Goal: Communication & Community: Answer question/provide support

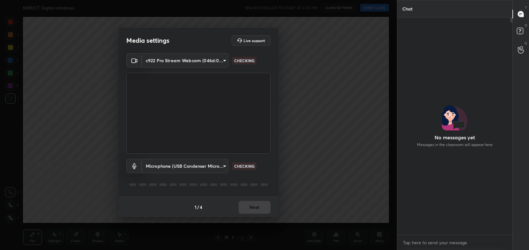
scroll to position [163, 114]
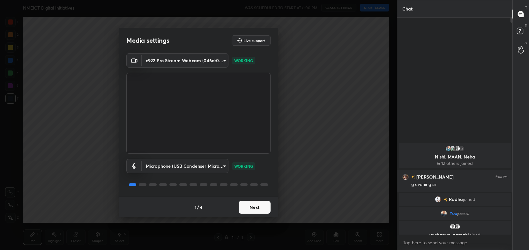
click at [252, 205] on button "Next" at bounding box center [255, 207] width 32 height 13
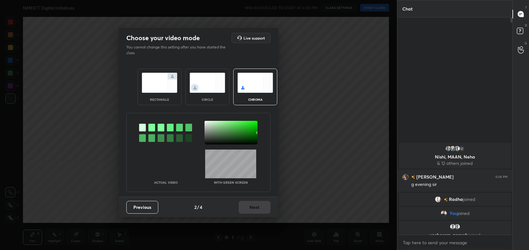
click at [165, 86] on img at bounding box center [160, 83] width 36 height 20
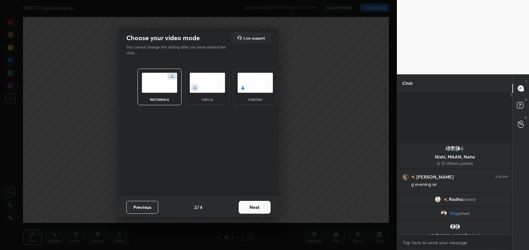
click at [265, 206] on button "Next" at bounding box center [255, 207] width 32 height 13
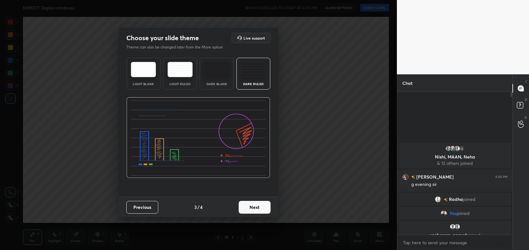
click at [266, 207] on button "Next" at bounding box center [255, 207] width 32 height 13
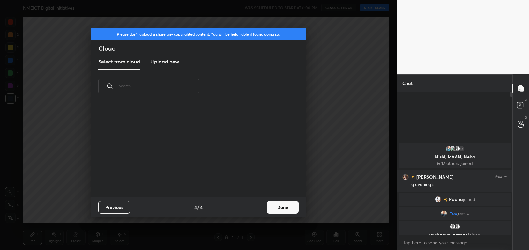
click at [285, 207] on button "Done" at bounding box center [283, 207] width 32 height 13
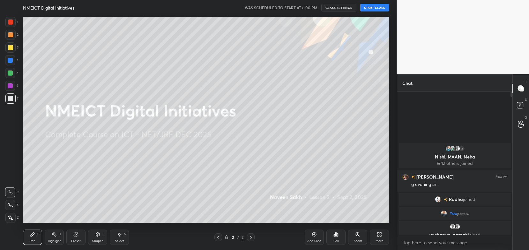
click at [375, 6] on button "START CLASS" at bounding box center [374, 8] width 29 height 8
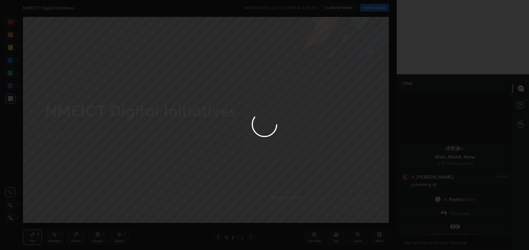
type textarea "x"
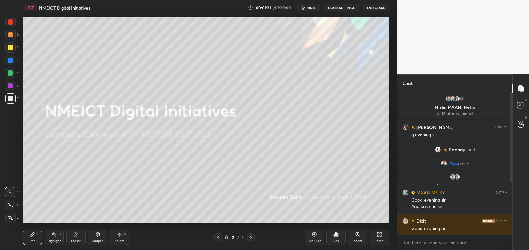
scroll to position [82, 0]
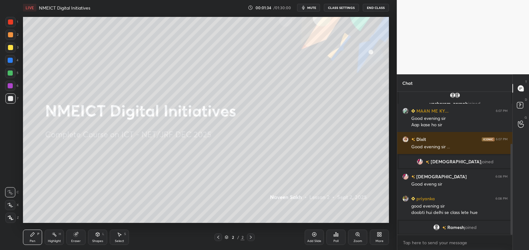
click at [337, 5] on button "CLASS SETTINGS" at bounding box center [341, 8] width 35 height 8
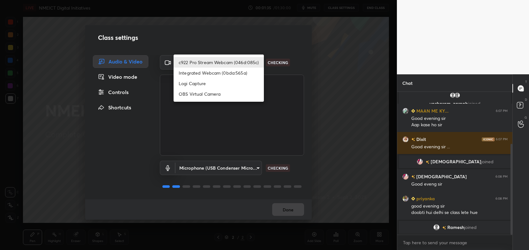
click at [237, 62] on body "1 2 3 4 5 6 7 C X Z C X Z E E Erase all H H LIVE NMEICT Digital Initiatives 00:…" at bounding box center [264, 125] width 529 height 250
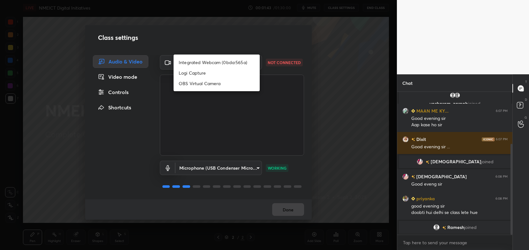
scroll to position [97, 0]
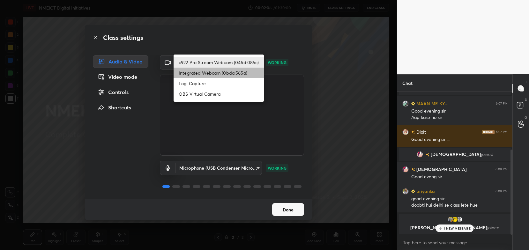
click at [221, 76] on li "Integrated Webcam (0bda:565a)" at bounding box center [219, 73] width 90 height 11
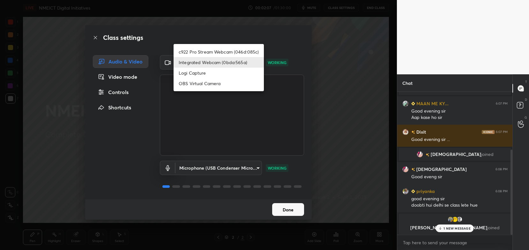
click at [223, 59] on body "1 2 3 4 5 6 7 C X Z C X Z E E Erase all H H LIVE NMEICT Digital Initiatives 00:…" at bounding box center [264, 125] width 529 height 250
click at [230, 49] on li "c922 Pro Stream Webcam (046d:085c)" at bounding box center [219, 52] width 90 height 11
type input "54468e0a0dcfccf1994057bffcdd7b820cc8d0b5c40f8120801f482969bffc57"
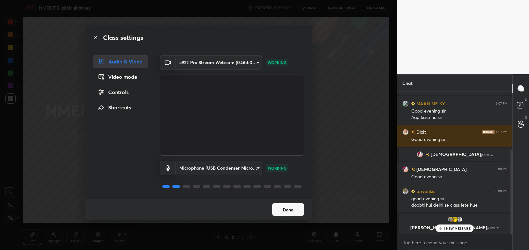
click at [294, 208] on button "Done" at bounding box center [288, 209] width 32 height 13
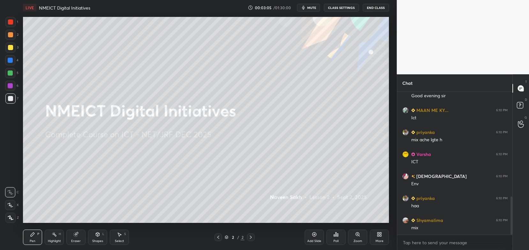
scroll to position [414, 0]
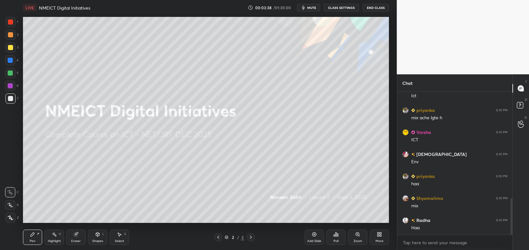
click at [12, 50] on div at bounding box center [10, 47] width 5 height 5
click at [11, 208] on div at bounding box center [10, 205] width 10 height 10
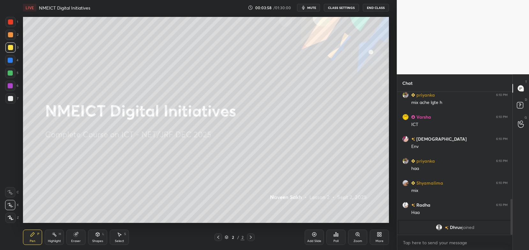
click at [378, 238] on div "More" at bounding box center [379, 237] width 19 height 15
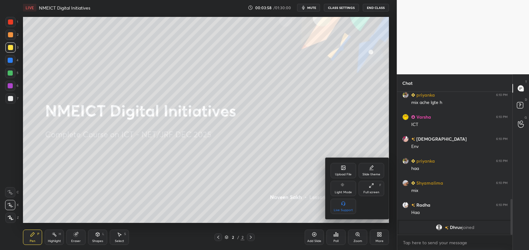
click at [348, 172] on div "Upload File" at bounding box center [344, 170] width 26 height 15
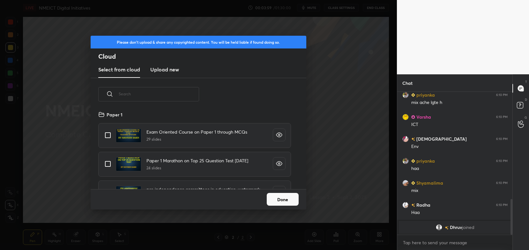
scroll to position [79, 205]
click at [177, 75] on new "Upload new" at bounding box center [164, 70] width 29 height 16
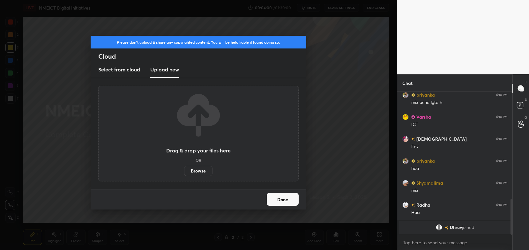
click at [198, 175] on label "Browse" at bounding box center [198, 171] width 28 height 10
click at [184, 175] on input "Browse" at bounding box center [184, 171] width 0 height 10
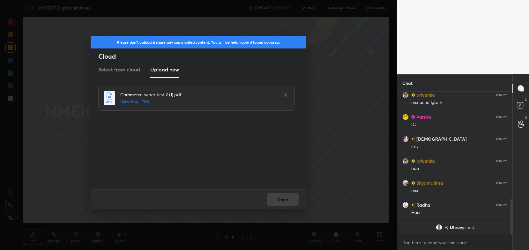
click at [286, 94] on icon at bounding box center [285, 95] width 5 height 5
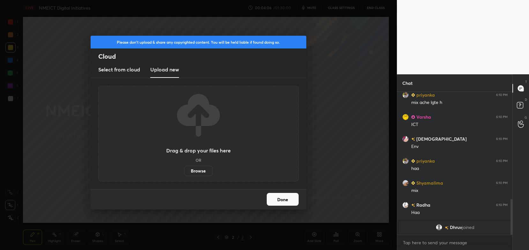
click at [201, 170] on label "Browse" at bounding box center [198, 171] width 28 height 10
click at [184, 170] on input "Browse" at bounding box center [184, 171] width 0 height 10
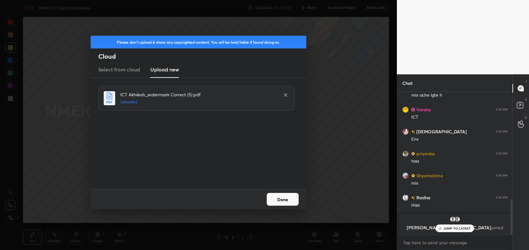
click at [290, 198] on button "Done" at bounding box center [283, 199] width 32 height 13
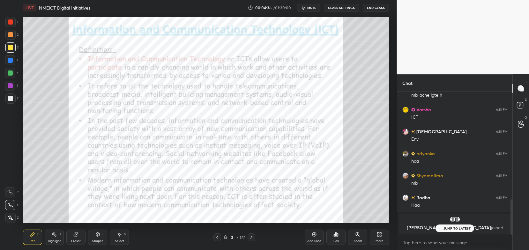
click at [458, 230] on p "JUMP TO LATEST" at bounding box center [457, 229] width 27 height 4
click at [218, 236] on icon at bounding box center [217, 237] width 5 height 5
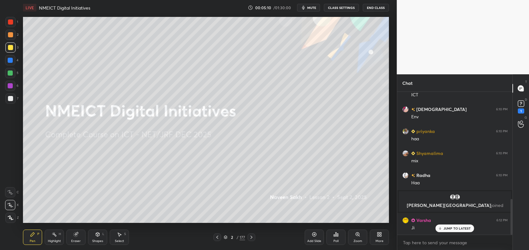
scroll to position [428, 0]
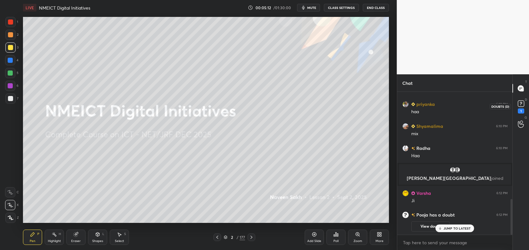
click at [519, 106] on rect at bounding box center [521, 104] width 6 height 6
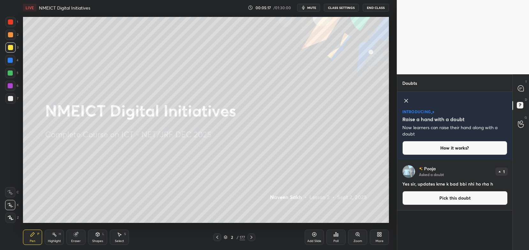
click at [522, 88] on icon at bounding box center [521, 88] width 3 height 0
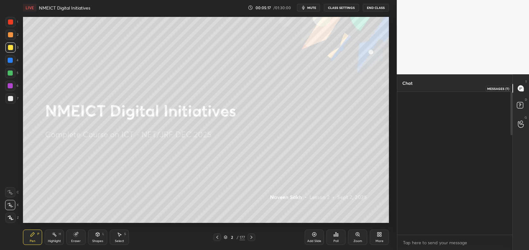
scroll to position [141, 114]
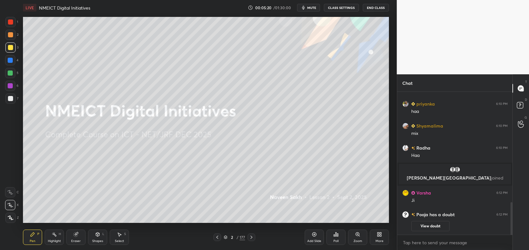
click at [80, 236] on div "Eraser" at bounding box center [75, 237] width 19 height 15
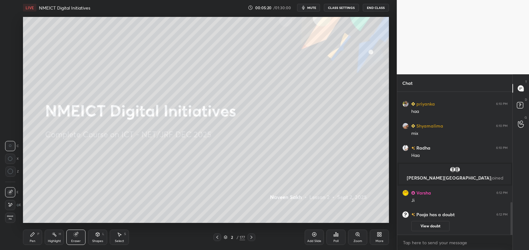
click at [13, 216] on span "Erase all" at bounding box center [10, 218] width 10 height 4
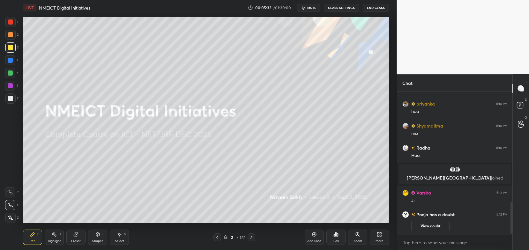
scroll to position [509, 0]
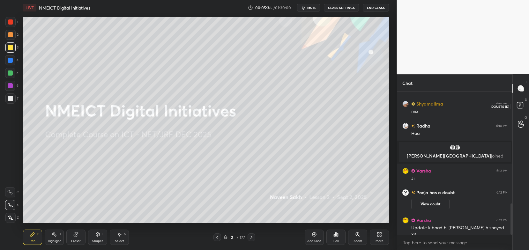
click at [522, 110] on icon at bounding box center [521, 106] width 11 height 11
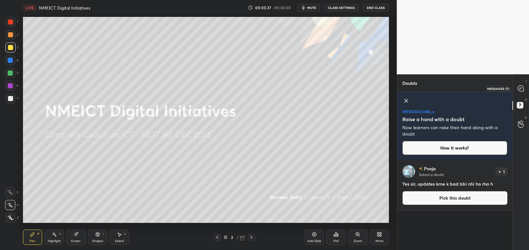
click at [518, 90] on icon at bounding box center [521, 88] width 7 height 7
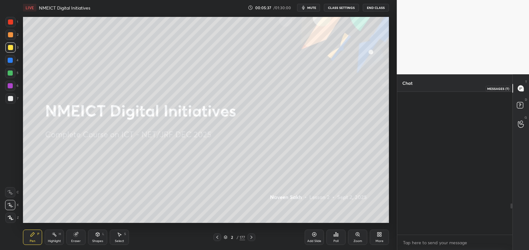
scroll to position [141, 114]
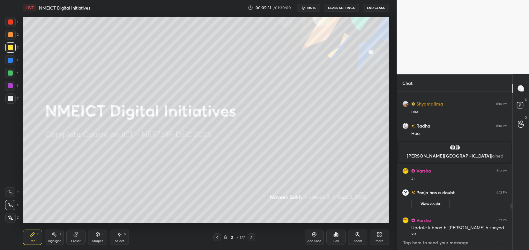
click at [430, 246] on textarea at bounding box center [455, 243] width 105 height 10
type textarea "x"
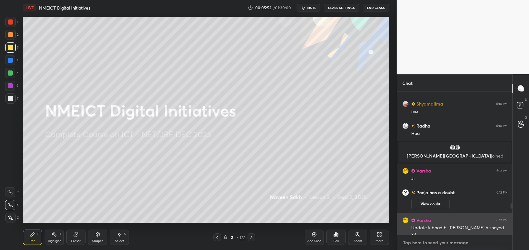
paste textarea "[URL][DOMAIN_NAME]"
type textarea "[URL][DOMAIN_NAME]"
type textarea "x"
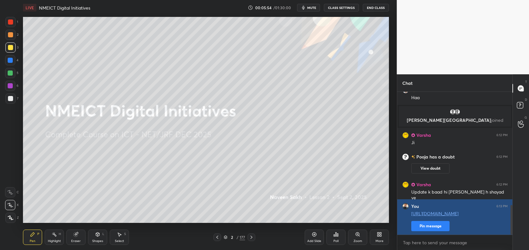
click at [442, 229] on button "Pin message" at bounding box center [431, 226] width 38 height 10
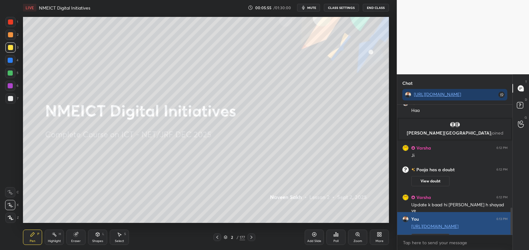
scroll to position [2, 2]
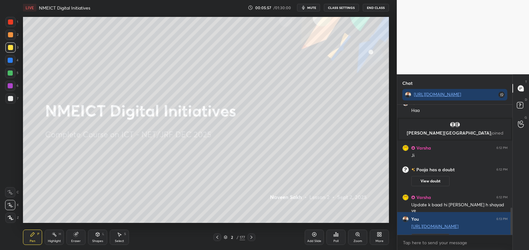
click at [251, 238] on icon at bounding box center [251, 237] width 5 height 5
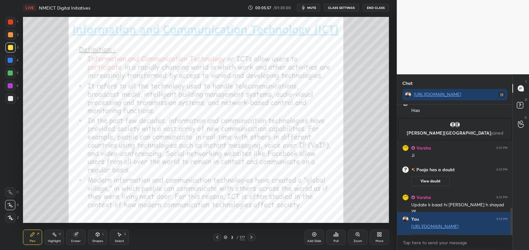
click at [252, 238] on icon at bounding box center [251, 237] width 5 height 5
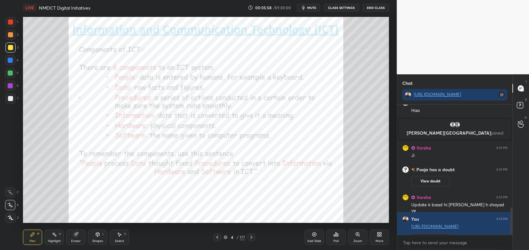
click at [251, 237] on icon at bounding box center [251, 237] width 5 height 5
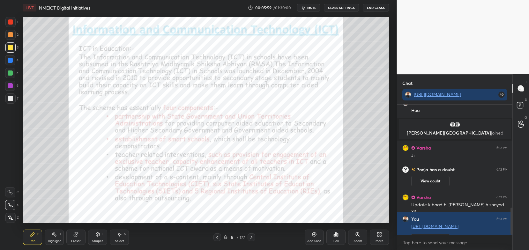
click at [251, 238] on icon at bounding box center [251, 237] width 5 height 5
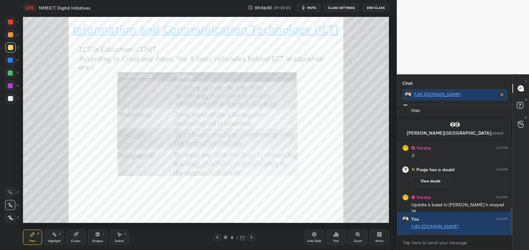
click at [252, 238] on icon at bounding box center [252, 237] width 2 height 3
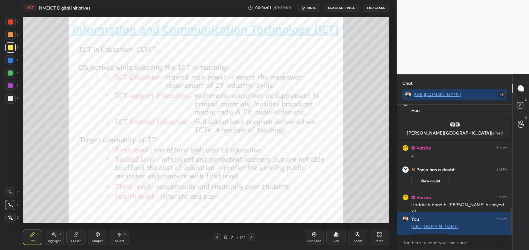
click at [252, 236] on icon at bounding box center [251, 237] width 5 height 5
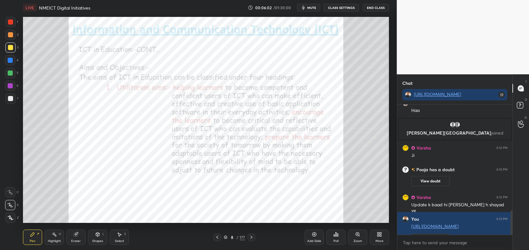
scroll to position [572, 0]
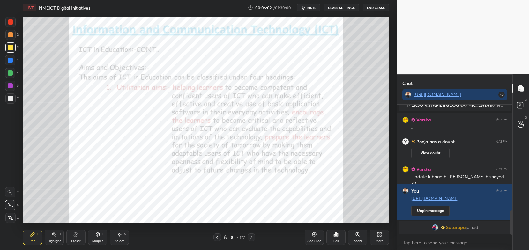
click at [216, 236] on icon at bounding box center [217, 237] width 5 height 5
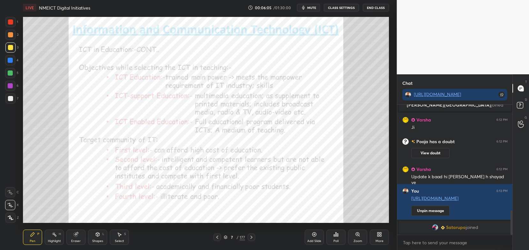
click at [13, 22] on div at bounding box center [10, 22] width 10 height 10
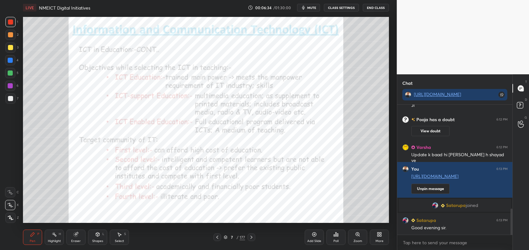
scroll to position [519, 0]
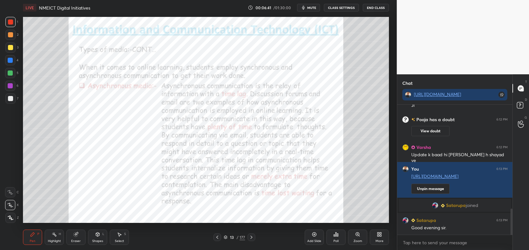
click at [217, 239] on icon at bounding box center [217, 237] width 5 height 5
click at [76, 237] on icon at bounding box center [75, 234] width 5 height 5
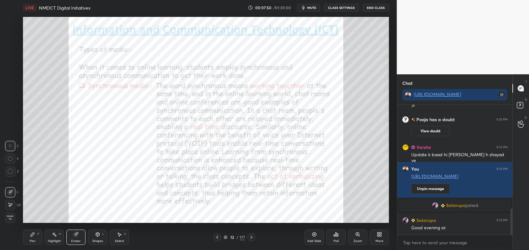
click at [12, 222] on div "Erase all" at bounding box center [10, 218] width 10 height 10
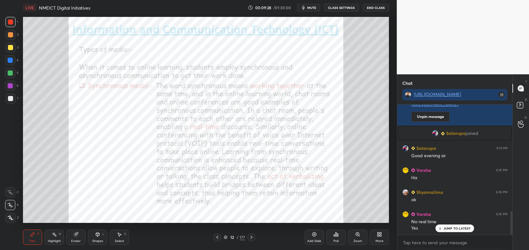
scroll to position [597, 0]
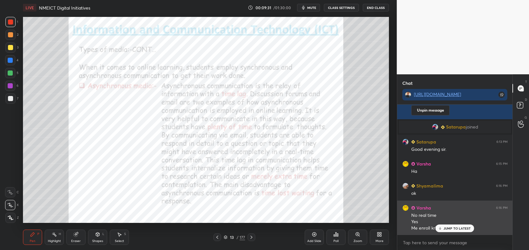
click at [448, 228] on p "JUMP TO LATEST" at bounding box center [457, 229] width 27 height 4
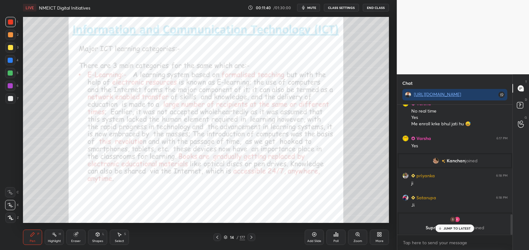
scroll to position [641, 0]
click at [521, 108] on icon at bounding box center [522, 104] width 10 height 10
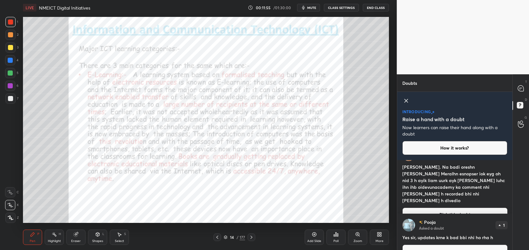
scroll to position [31, 0]
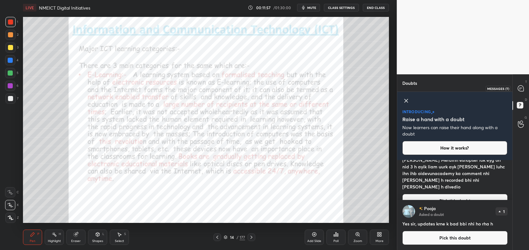
click at [519, 90] on icon at bounding box center [521, 89] width 6 height 6
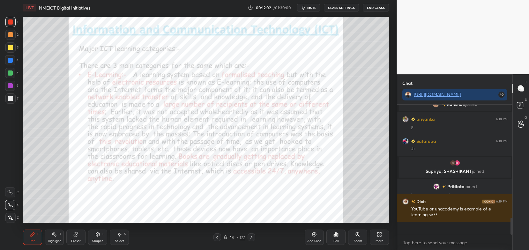
scroll to position [778, 0]
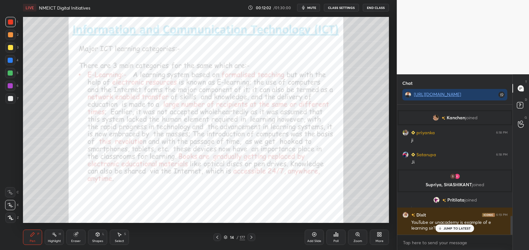
click at [242, 238] on div "177" at bounding box center [242, 238] width 5 height 6
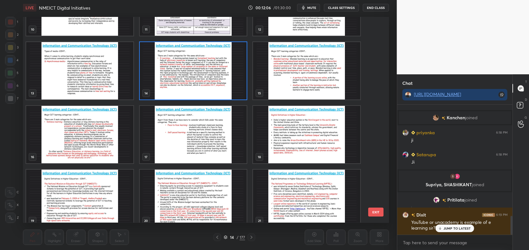
scroll to position [800, 0]
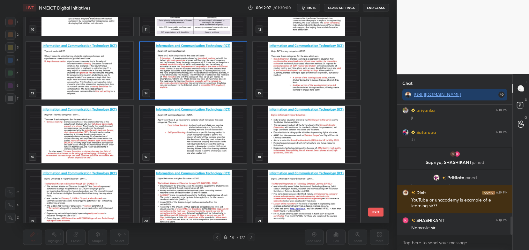
click at [229, 85] on img "grid" at bounding box center [193, 70] width 107 height 57
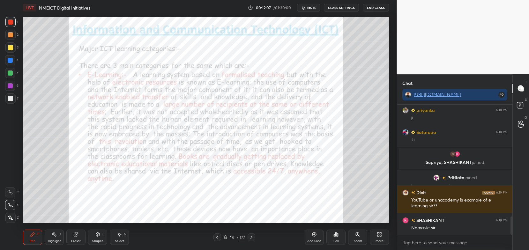
click at [230, 86] on img "grid" at bounding box center [193, 70] width 107 height 57
click at [253, 236] on icon at bounding box center [251, 237] width 5 height 5
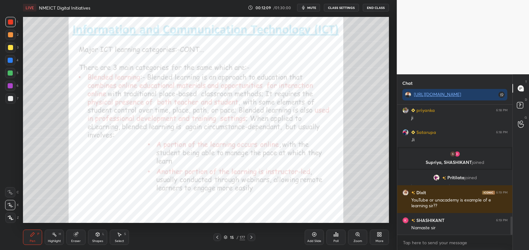
click at [251, 233] on div "Pen P Highlight H Eraser Shapes L Select S 15 / 177 Add Slide Poll Zoom More" at bounding box center [206, 238] width 366 height 26
click at [252, 237] on icon at bounding box center [251, 237] width 5 height 5
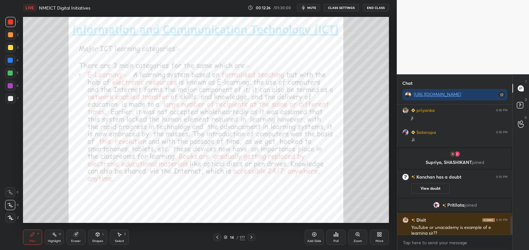
scroll to position [843, 0]
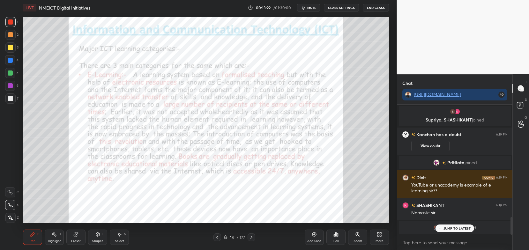
click at [75, 241] on div "Eraser" at bounding box center [76, 241] width 10 height 3
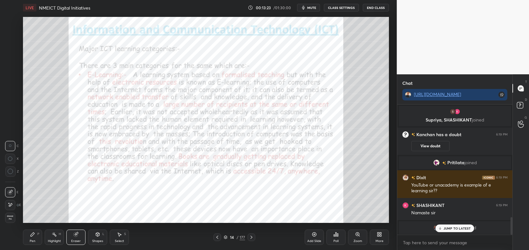
click at [11, 215] on div "Erase all" at bounding box center [10, 218] width 10 height 10
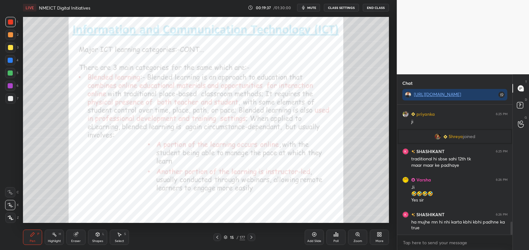
scroll to position [1168, 0]
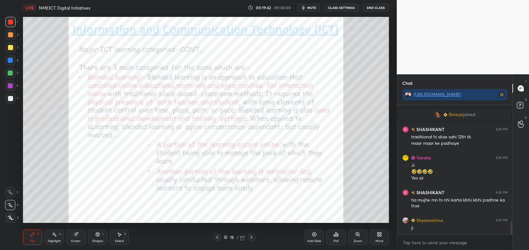
click at [75, 240] on div "Eraser" at bounding box center [76, 241] width 10 height 3
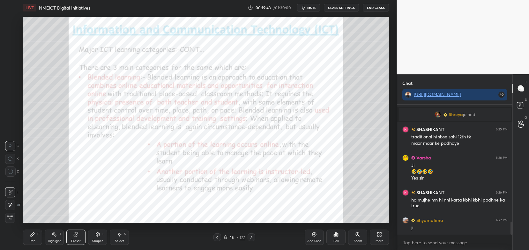
click at [12, 221] on div "Erase all" at bounding box center [10, 218] width 10 height 10
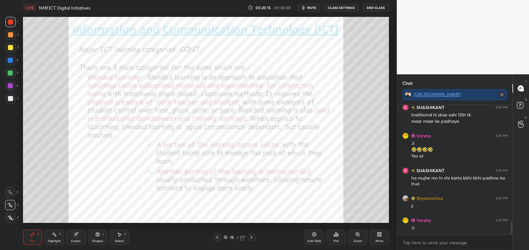
scroll to position [1212, 0]
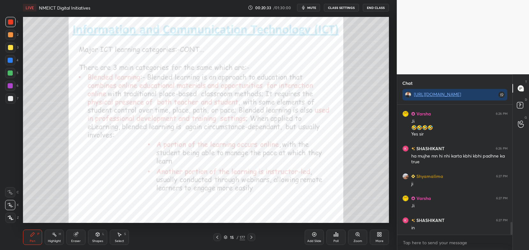
click at [74, 237] on icon at bounding box center [75, 234] width 5 height 5
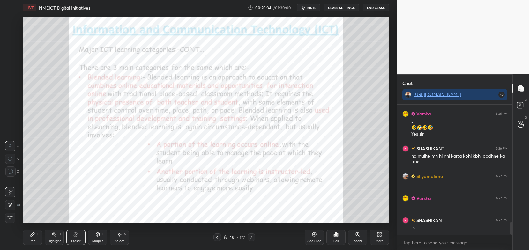
click at [11, 219] on span "Erase all" at bounding box center [10, 218] width 10 height 4
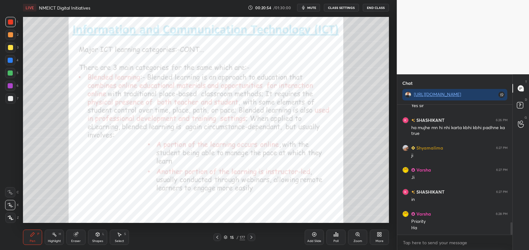
scroll to position [1268, 0]
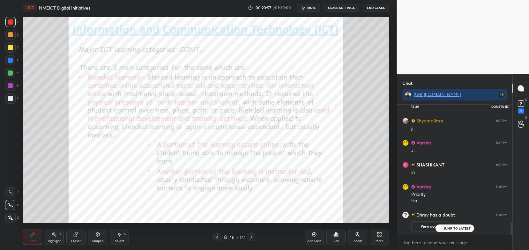
click at [521, 107] on rect at bounding box center [521, 104] width 6 height 6
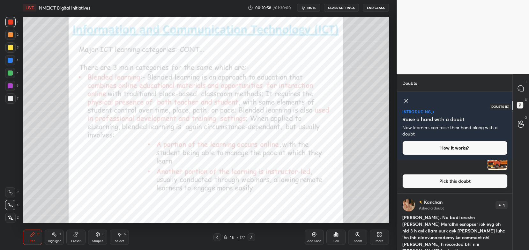
scroll to position [88, 114]
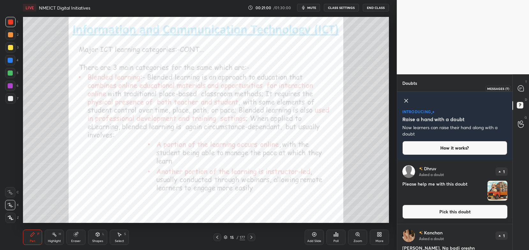
click at [521, 91] on icon at bounding box center [521, 89] width 6 height 6
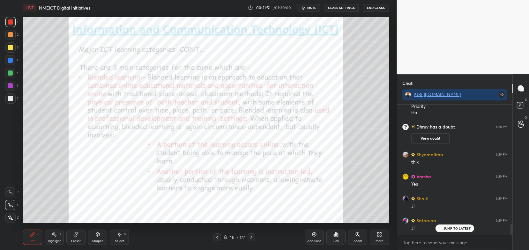
scroll to position [1424, 0]
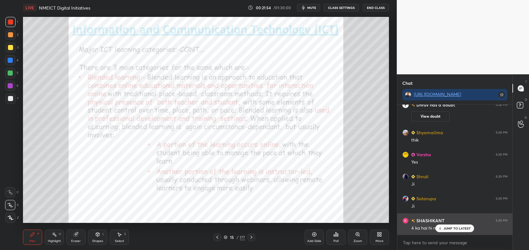
click at [445, 229] on p "JUMP TO LATEST" at bounding box center [457, 229] width 27 height 4
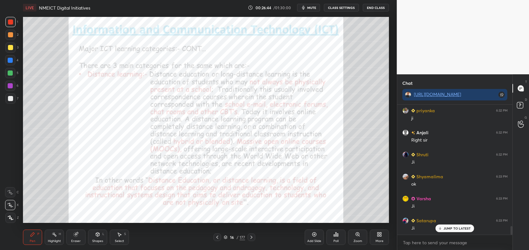
scroll to position [1865, 0]
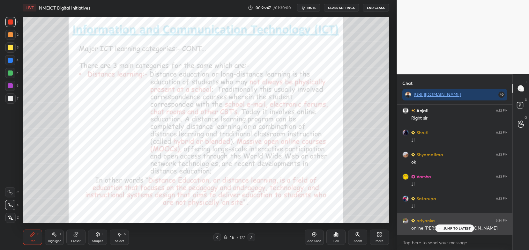
click at [449, 228] on p "JUMP TO LATEST" at bounding box center [457, 229] width 27 height 4
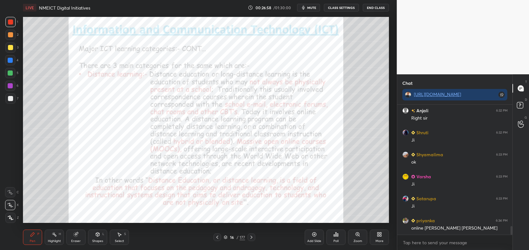
scroll to position [1887, 0]
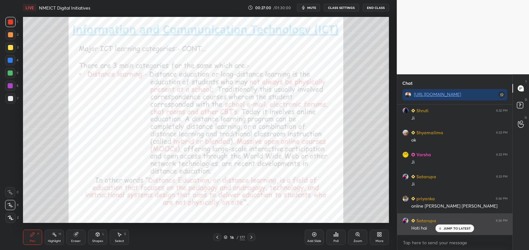
click at [449, 227] on p "JUMP TO LATEST" at bounding box center [457, 229] width 27 height 4
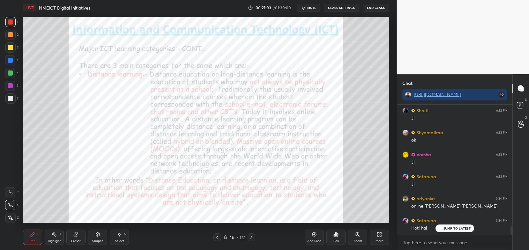
scroll to position [1909, 0]
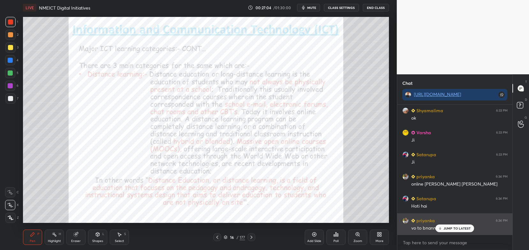
click at [443, 228] on div "JUMP TO LATEST" at bounding box center [455, 229] width 38 height 8
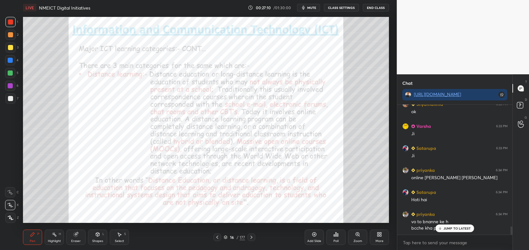
click at [447, 227] on p "JUMP TO LATEST" at bounding box center [457, 229] width 27 height 4
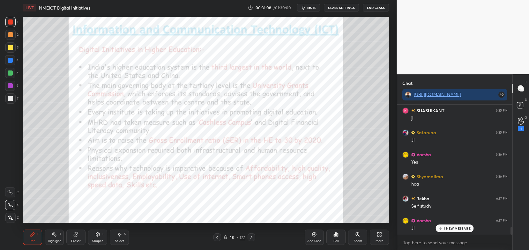
scroll to position [2142, 0]
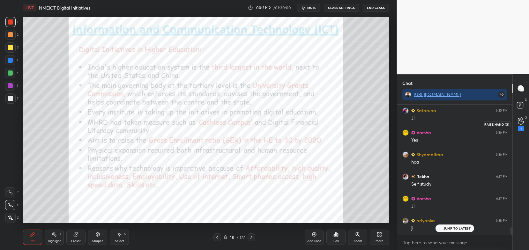
click at [521, 123] on icon at bounding box center [521, 120] width 6 height 7
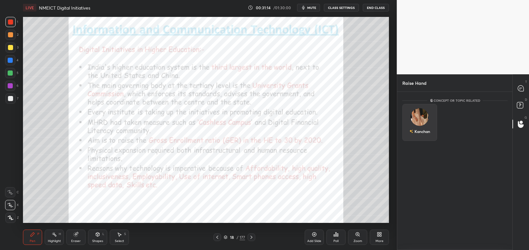
click at [432, 120] on div "Kanchan" at bounding box center [420, 122] width 35 height 37
click at [418, 137] on button "INVITE" at bounding box center [419, 136] width 29 height 8
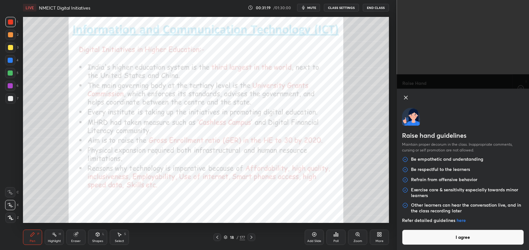
click at [406, 102] on div at bounding box center [406, 96] width 8 height 14
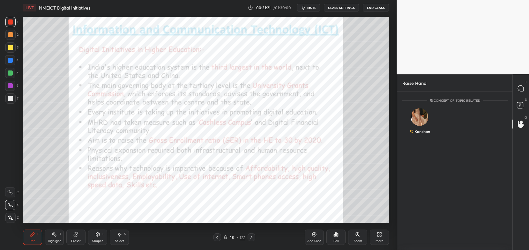
click at [521, 82] on div "T Messages (T)" at bounding box center [521, 88] width 16 height 18
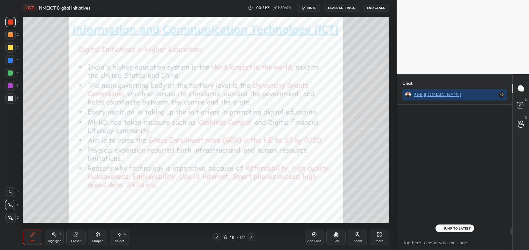
scroll to position [129, 114]
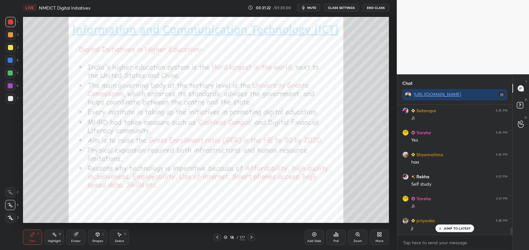
click at [454, 231] on div "JUMP TO LATEST" at bounding box center [455, 229] width 38 height 8
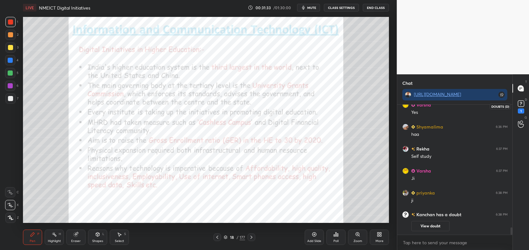
scroll to position [1856, 0]
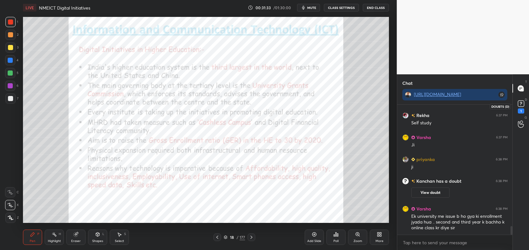
click at [518, 106] on rect at bounding box center [521, 104] width 6 height 6
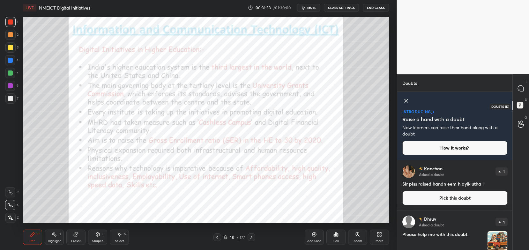
scroll to position [88, 114]
click at [525, 86] on div at bounding box center [521, 88] width 13 height 11
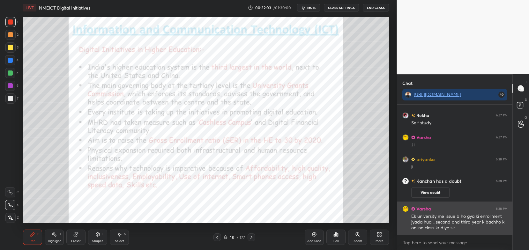
scroll to position [1983, 0]
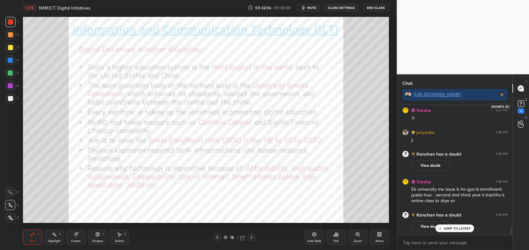
click at [526, 104] on icon at bounding box center [522, 104] width 10 height 10
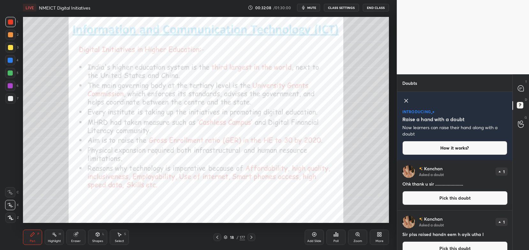
click at [523, 98] on div "D Doubts (D)" at bounding box center [521, 106] width 16 height 18
click at [522, 93] on div at bounding box center [521, 88] width 13 height 11
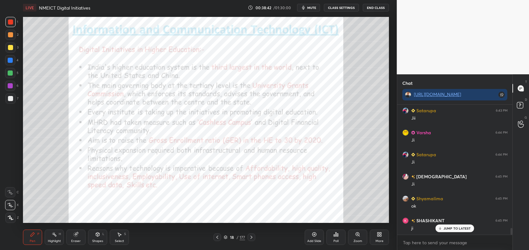
scroll to position [2482, 0]
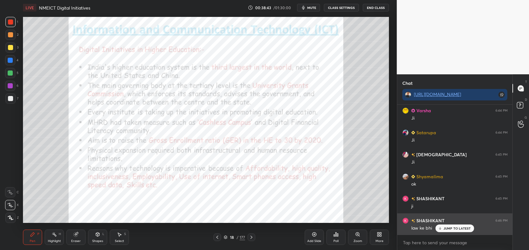
click at [454, 227] on p "JUMP TO LATEST" at bounding box center [457, 229] width 27 height 4
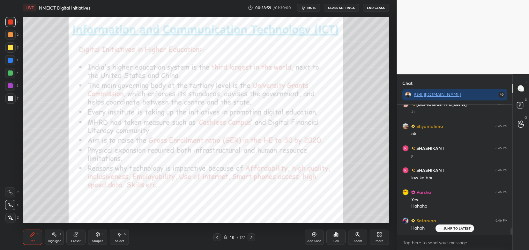
scroll to position [2554, 0]
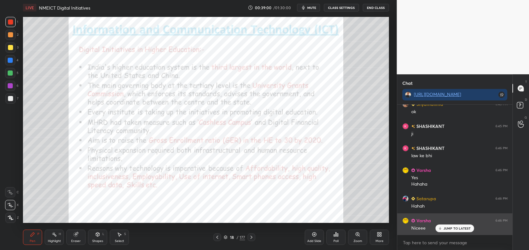
click at [454, 229] on p "JUMP TO LATEST" at bounding box center [457, 229] width 27 height 4
click at [454, 229] on div "Niceee" at bounding box center [460, 228] width 96 height 6
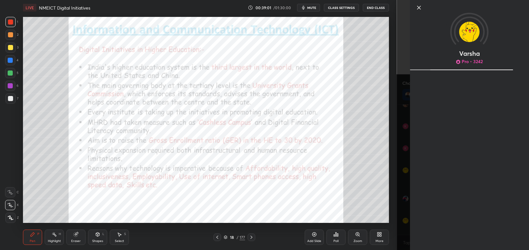
scroll to position [2577, 0]
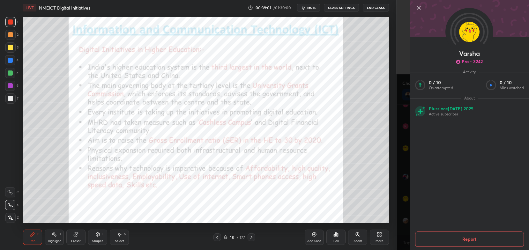
click at [390, 219] on div "Setting up your live class Poll for secs No correct answer Start poll" at bounding box center [206, 119] width 372 height 209
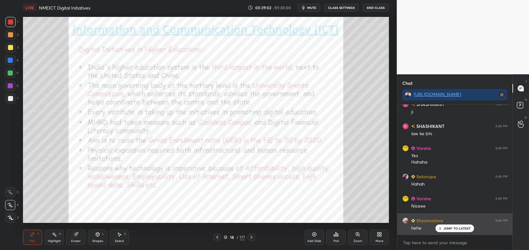
click at [447, 231] on div "JUMP TO LATEST" at bounding box center [455, 229] width 38 height 8
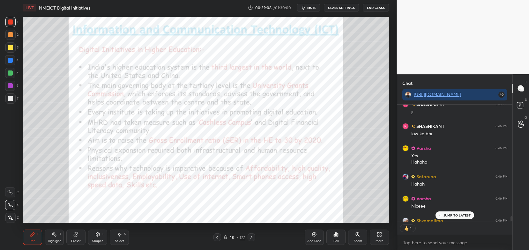
scroll to position [2590, 0]
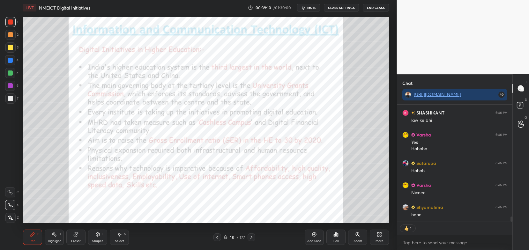
click at [250, 236] on icon at bounding box center [251, 237] width 5 height 5
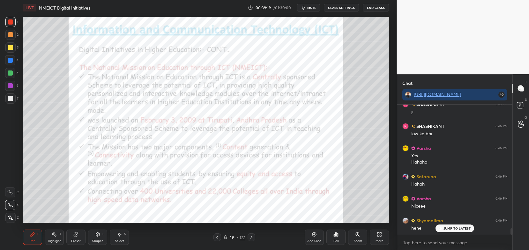
scroll to position [2599, 0]
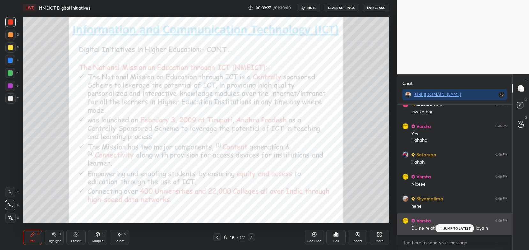
click at [456, 230] on p "JUMP TO LATEST" at bounding box center [457, 229] width 27 height 4
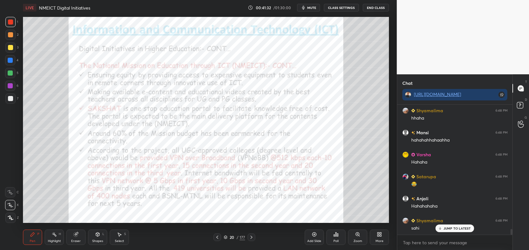
scroll to position [2863, 0]
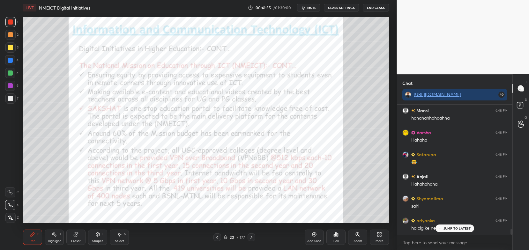
click at [450, 225] on div "JUMP TO LATEST" at bounding box center [455, 229] width 38 height 8
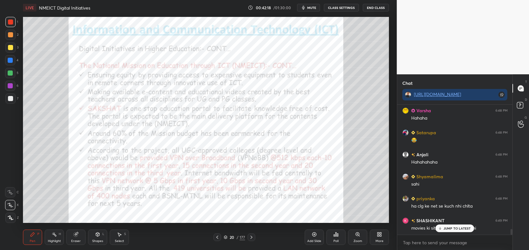
click at [459, 231] on div "JUMP TO LATEST" at bounding box center [455, 229] width 38 height 8
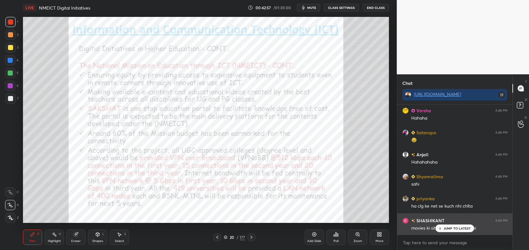
scroll to position [2912, 0]
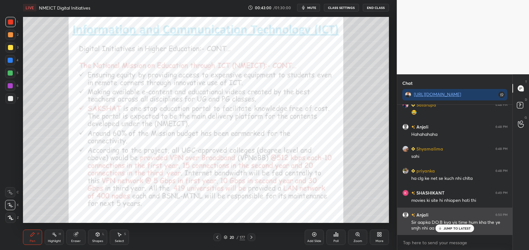
click at [454, 229] on p "JUMP TO LATEST" at bounding box center [457, 229] width 27 height 4
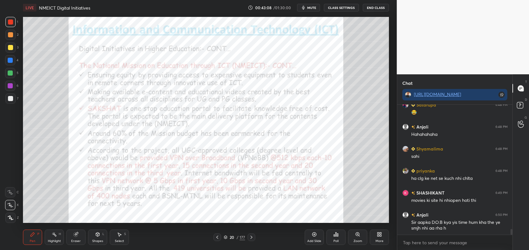
scroll to position [2934, 0]
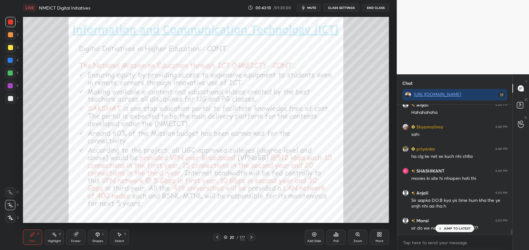
click at [449, 232] on div "JUMP TO LATEST" at bounding box center [455, 229] width 38 height 8
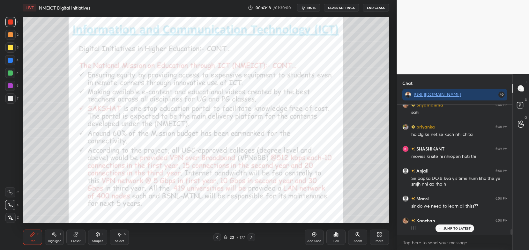
click at [447, 229] on p "JUMP TO LATEST" at bounding box center [457, 229] width 27 height 4
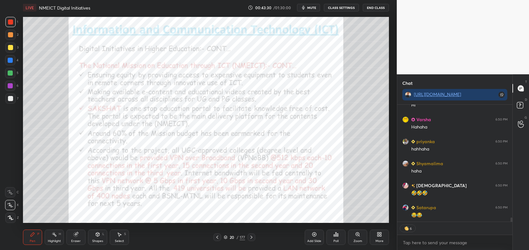
scroll to position [3102, 0]
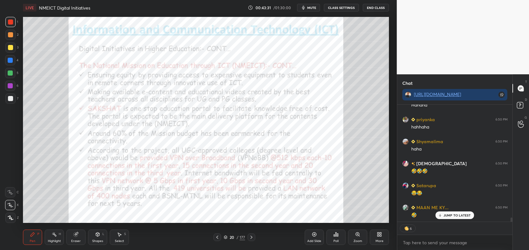
click at [444, 216] on p "JUMP TO LATEST" at bounding box center [457, 216] width 27 height 4
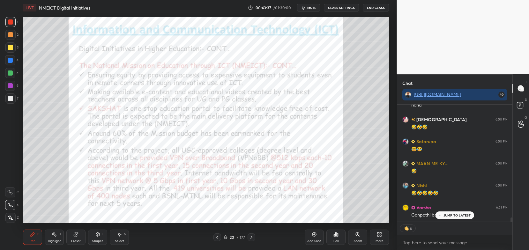
click at [456, 215] on p "JUMP TO LATEST" at bounding box center [457, 216] width 27 height 4
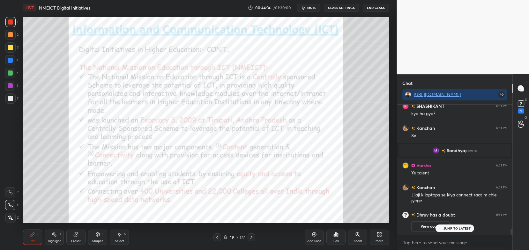
scroll to position [2802, 0]
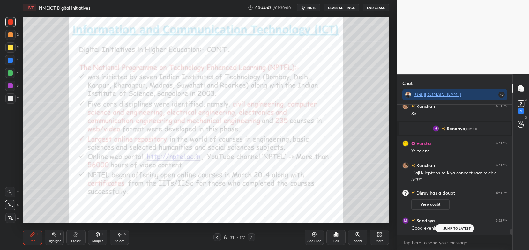
click at [467, 229] on p "JUMP TO LATEST" at bounding box center [457, 229] width 27 height 4
click at [527, 101] on div "1" at bounding box center [521, 106] width 13 height 11
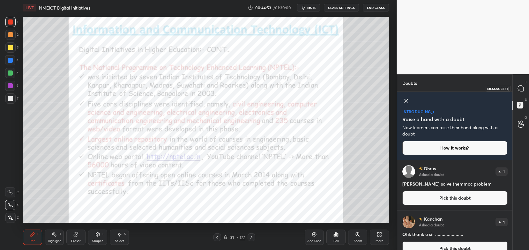
click at [524, 86] on icon at bounding box center [521, 88] width 7 height 7
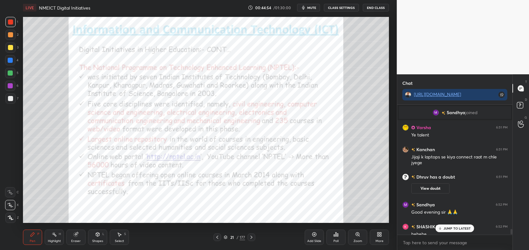
scroll to position [2924, 0]
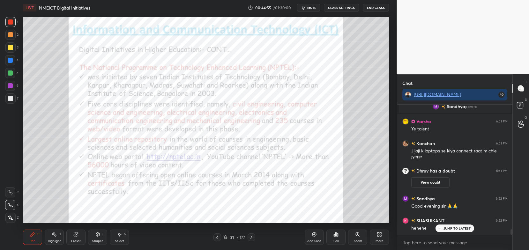
click at [453, 226] on div "JUMP TO LATEST" at bounding box center [455, 229] width 38 height 8
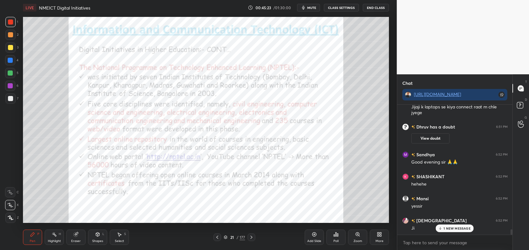
scroll to position [2990, 0]
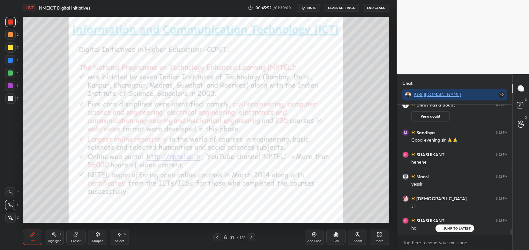
click at [78, 242] on div "Eraser" at bounding box center [76, 241] width 10 height 3
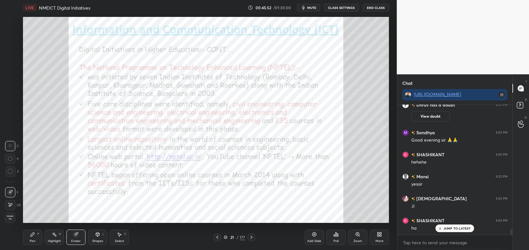
click at [13, 218] on span "Erase all" at bounding box center [10, 218] width 10 height 4
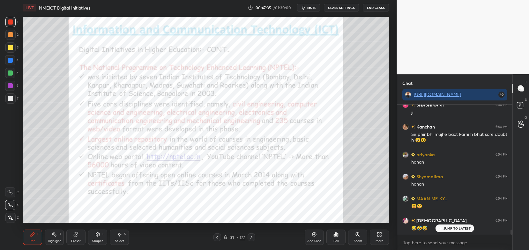
scroll to position [3194, 0]
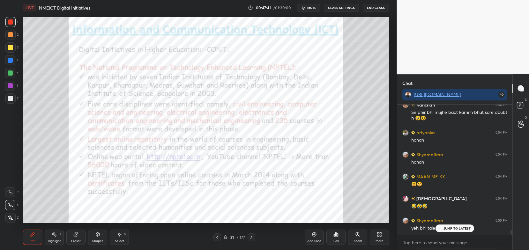
click at [253, 237] on icon at bounding box center [251, 237] width 5 height 5
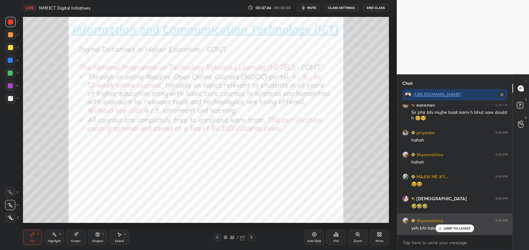
click at [448, 230] on p "JUMP TO LATEST" at bounding box center [457, 229] width 27 height 4
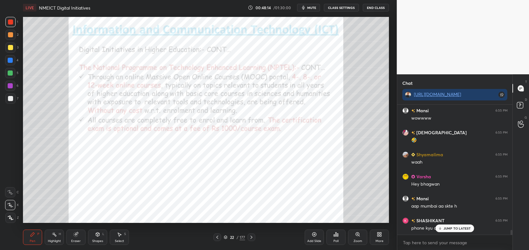
scroll to position [3371, 0]
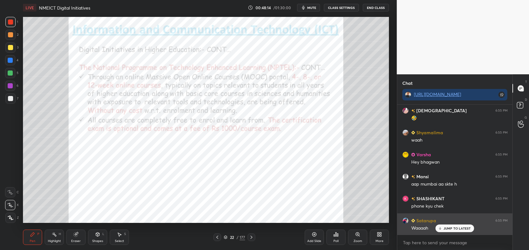
click at [442, 227] on icon at bounding box center [440, 229] width 4 height 4
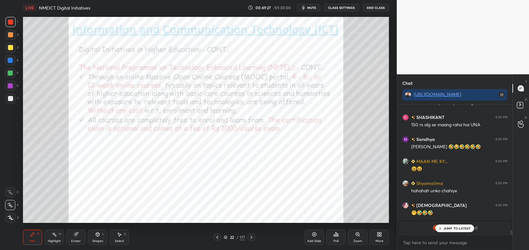
scroll to position [3716, 0]
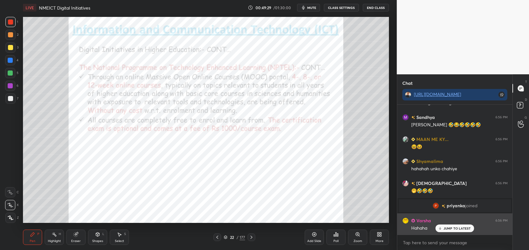
click at [446, 228] on p "JUMP TO LATEST" at bounding box center [457, 229] width 27 height 4
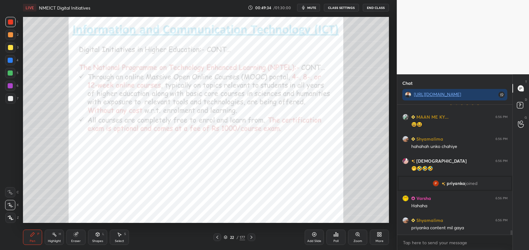
scroll to position [2, 2]
click at [76, 237] on icon at bounding box center [76, 235] width 4 height 4
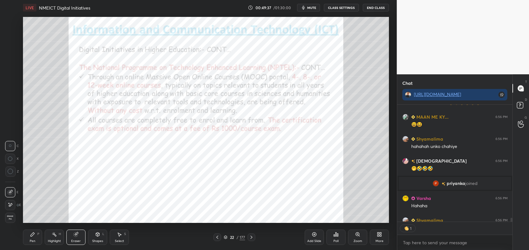
click at [7, 213] on div "Erase all" at bounding box center [10, 218] width 10 height 10
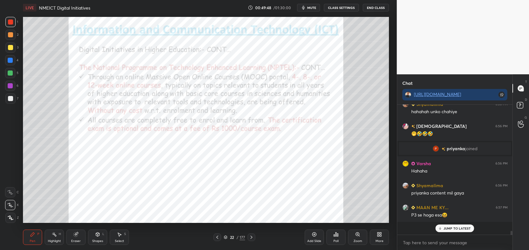
scroll to position [3761, 0]
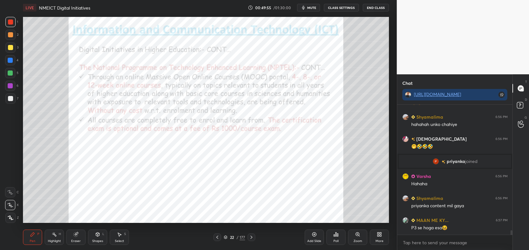
click at [251, 239] on icon at bounding box center [252, 237] width 2 height 3
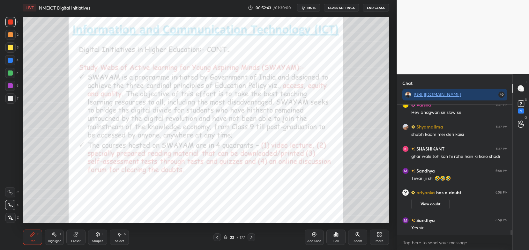
scroll to position [3553, 0]
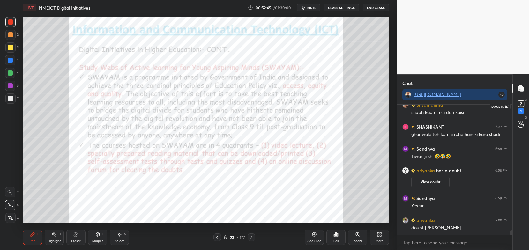
click at [520, 109] on div "1" at bounding box center [521, 111] width 6 height 5
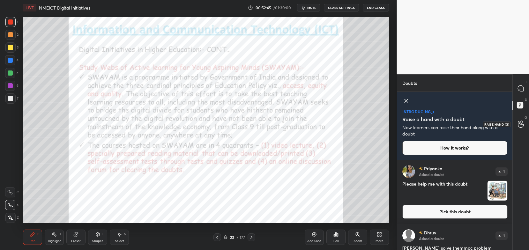
scroll to position [88, 114]
click at [454, 207] on button "Pick this doubt" at bounding box center [455, 212] width 105 height 14
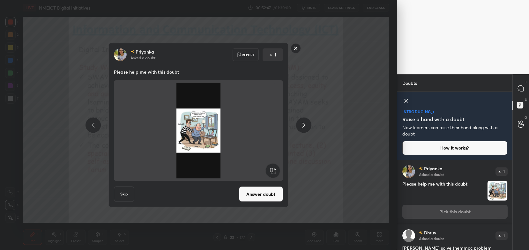
click at [265, 199] on button "Answer doubt" at bounding box center [261, 194] width 44 height 15
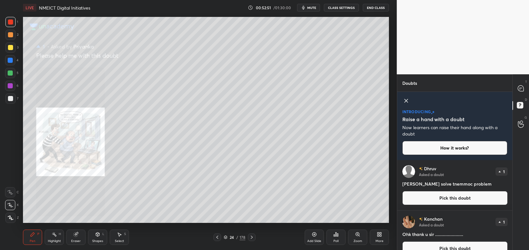
click at [359, 237] on icon at bounding box center [357, 234] width 5 height 5
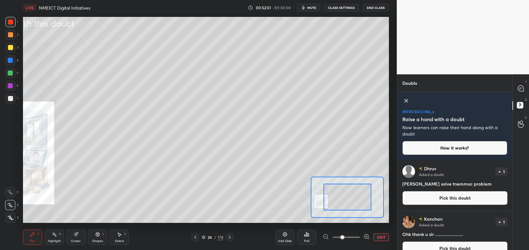
click at [344, 237] on span at bounding box center [343, 238] width 4 height 4
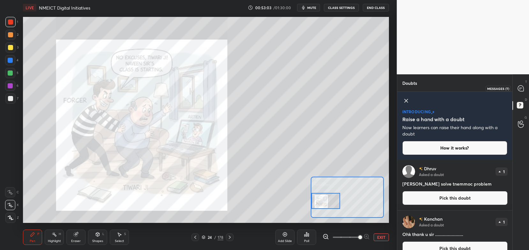
click at [523, 93] on div at bounding box center [521, 88] width 13 height 11
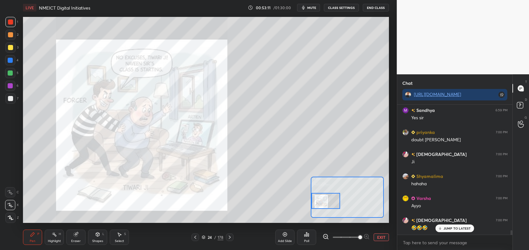
scroll to position [3735, 0]
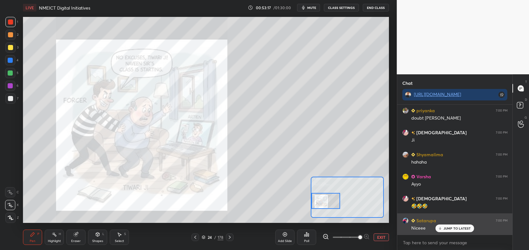
click at [448, 227] on p "JUMP TO LATEST" at bounding box center [457, 229] width 27 height 4
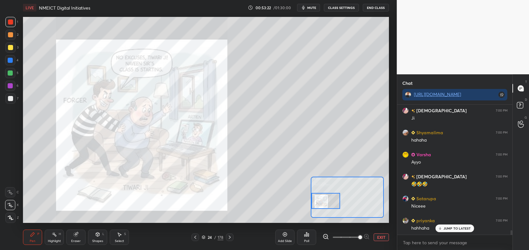
scroll to position [3780, 0]
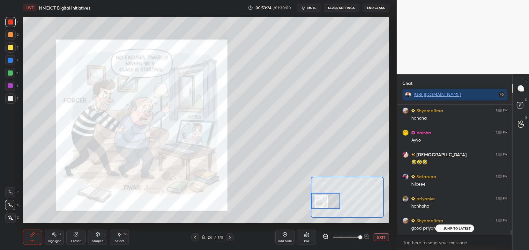
click at [448, 229] on p "JUMP TO LATEST" at bounding box center [457, 229] width 27 height 4
click at [520, 106] on rect at bounding box center [520, 105] width 6 height 6
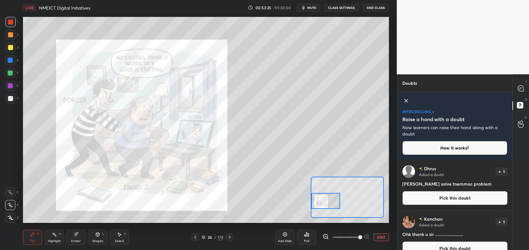
scroll to position [88, 114]
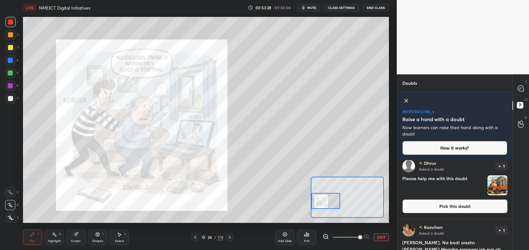
click at [471, 204] on button "Pick this doubt" at bounding box center [455, 207] width 105 height 14
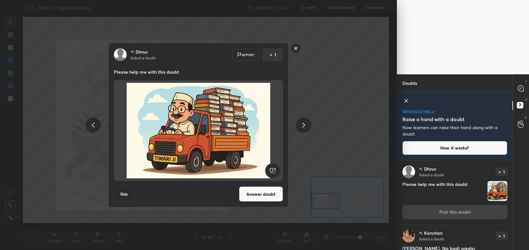
click at [265, 194] on button "Answer doubt" at bounding box center [261, 194] width 44 height 15
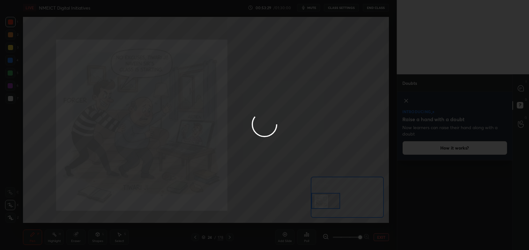
scroll to position [0, 0]
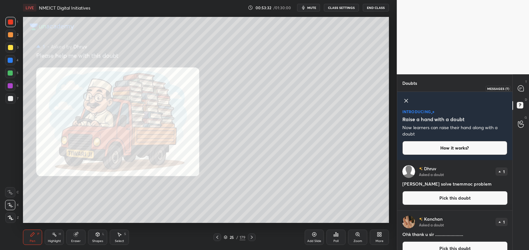
click at [525, 88] on icon at bounding box center [521, 88] width 7 height 7
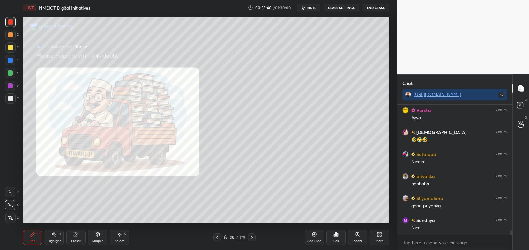
scroll to position [3809, 0]
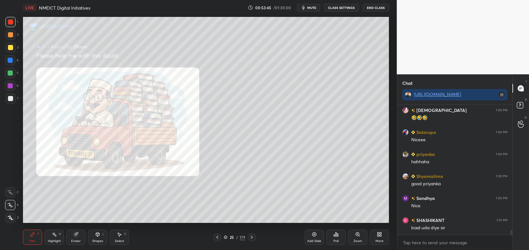
click at [219, 235] on div at bounding box center [218, 238] width 8 height 8
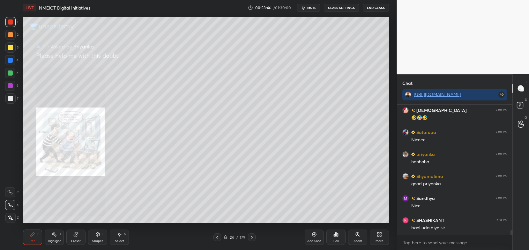
click at [218, 235] on icon at bounding box center [217, 237] width 5 height 5
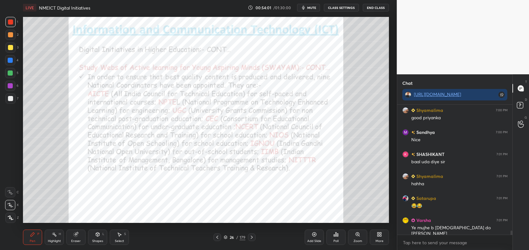
scroll to position [3896, 0]
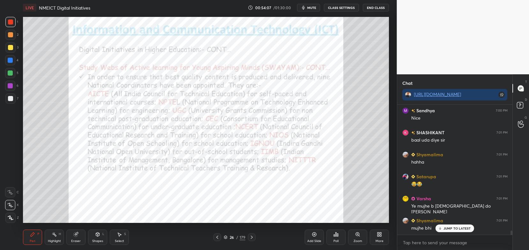
click at [73, 240] on div "Eraser" at bounding box center [76, 241] width 10 height 3
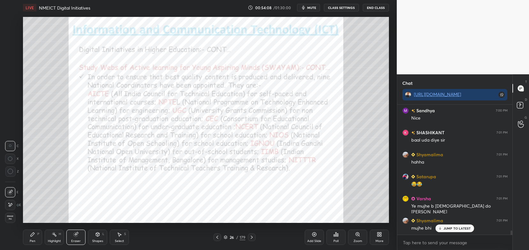
click at [12, 213] on div "Erase all" at bounding box center [10, 218] width 10 height 10
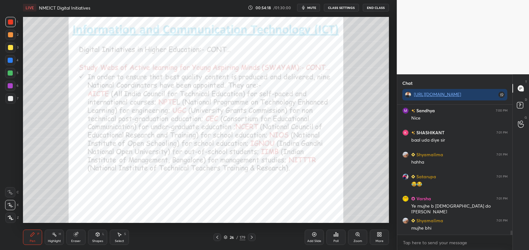
scroll to position [3918, 0]
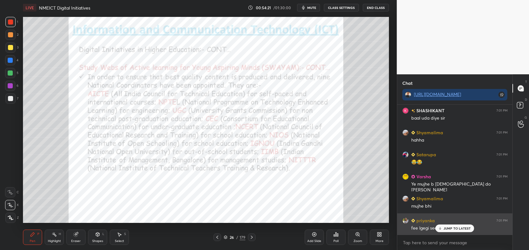
click at [445, 227] on p "JUMP TO LATEST" at bounding box center [457, 229] width 27 height 4
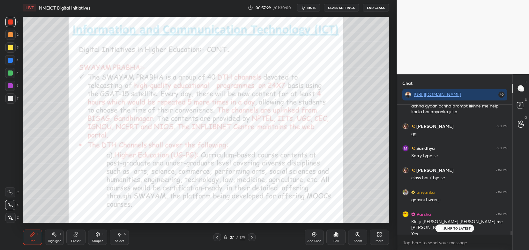
scroll to position [4234, 0]
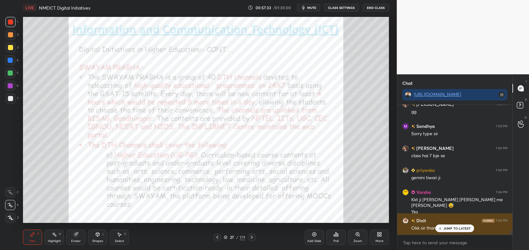
click at [408, 222] on img "grid" at bounding box center [406, 221] width 6 height 6
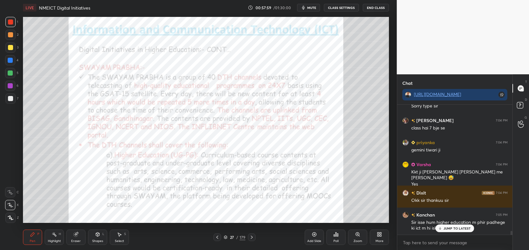
scroll to position [4284, 0]
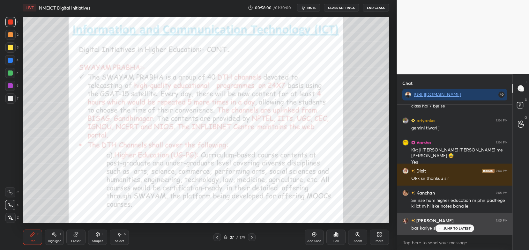
click at [445, 230] on p "JUMP TO LATEST" at bounding box center [457, 229] width 27 height 4
click at [407, 222] on img "grid" at bounding box center [406, 221] width 6 height 6
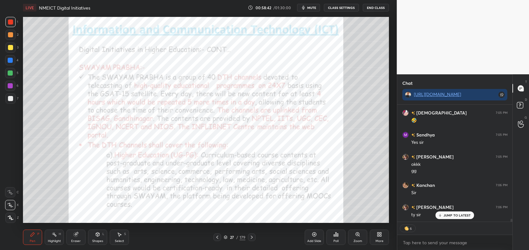
scroll to position [4524, 0]
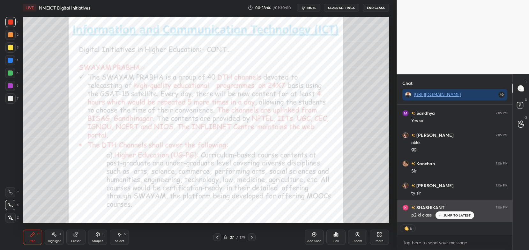
click at [444, 217] on p "JUMP TO LATEST" at bounding box center [457, 216] width 27 height 4
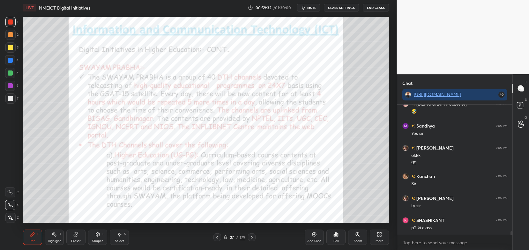
scroll to position [4538, 0]
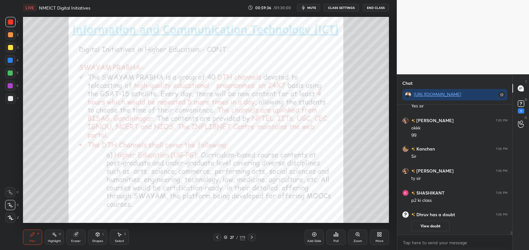
click at [251, 239] on icon at bounding box center [252, 237] width 2 height 3
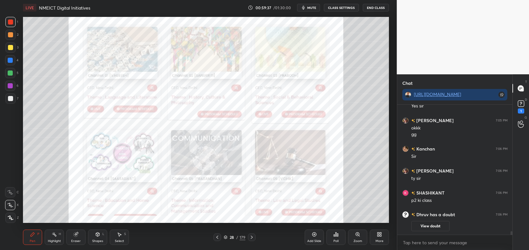
scroll to position [4201, 0]
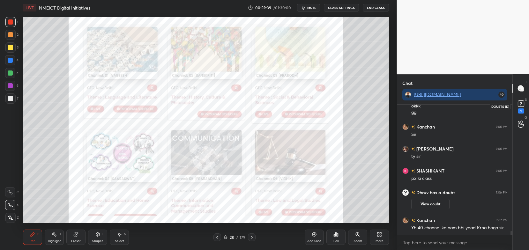
click at [521, 104] on rect at bounding box center [521, 104] width 6 height 6
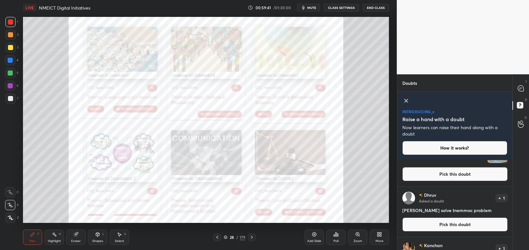
scroll to position [38, 0]
click at [466, 167] on div "[PERSON_NAME] Asked a doubt 1 You can use song mar dala Pick this doubt" at bounding box center [455, 154] width 116 height 64
click at [462, 173] on button "Pick this doubt" at bounding box center [455, 174] width 105 height 14
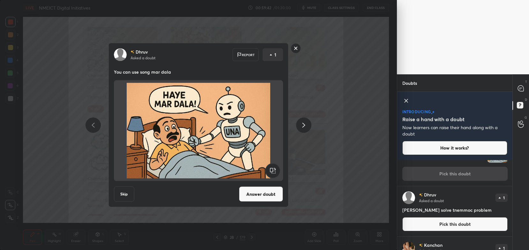
scroll to position [0, 0]
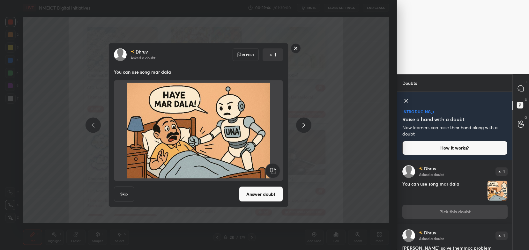
click at [265, 197] on button "Answer doubt" at bounding box center [261, 194] width 44 height 15
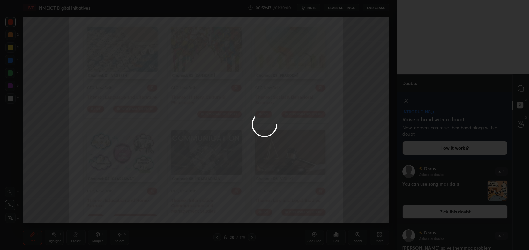
click at [520, 88] on div at bounding box center [264, 125] width 529 height 250
click at [520, 92] on icon at bounding box center [521, 88] width 7 height 7
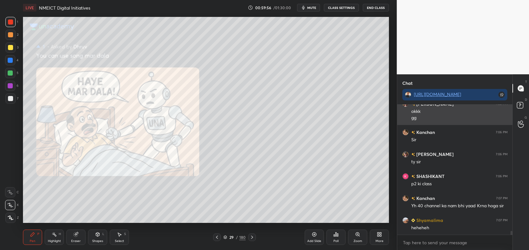
scroll to position [4318, 0]
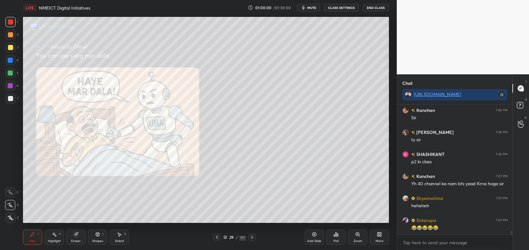
click at [80, 239] on div "Eraser" at bounding box center [75, 237] width 19 height 15
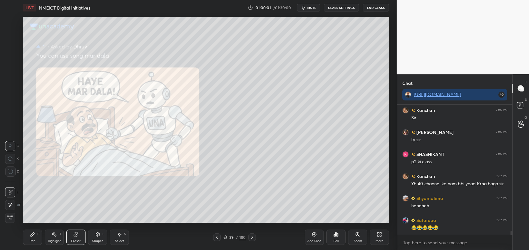
click at [11, 223] on div "Erase all" at bounding box center [10, 218] width 10 height 10
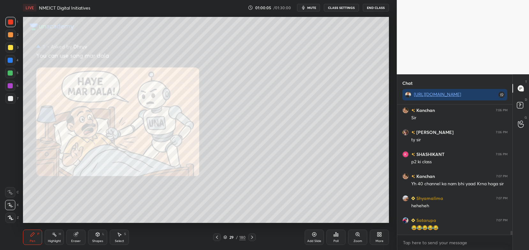
scroll to position [4340, 0]
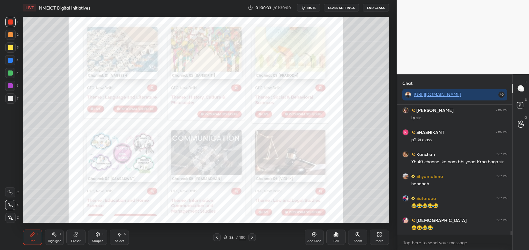
click at [81, 237] on div "Eraser" at bounding box center [75, 237] width 19 height 15
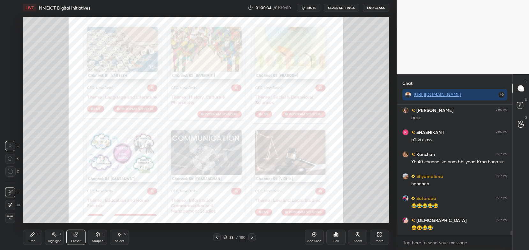
click at [12, 219] on span "Erase all" at bounding box center [10, 218] width 10 height 4
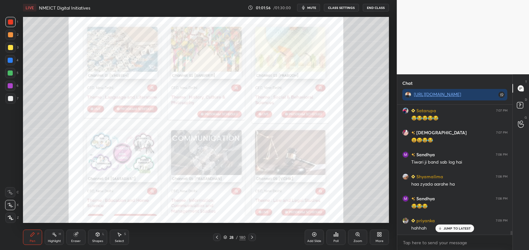
scroll to position [4449, 0]
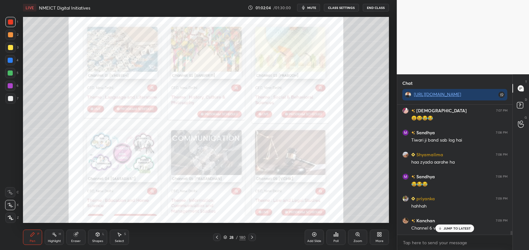
click at [454, 229] on p "JUMP TO LATEST" at bounding box center [457, 229] width 27 height 4
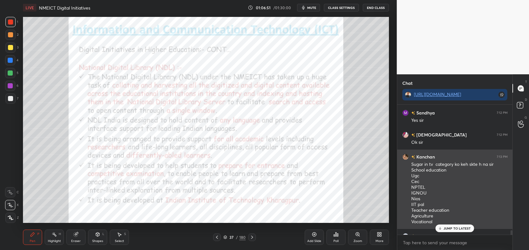
scroll to position [4734, 0]
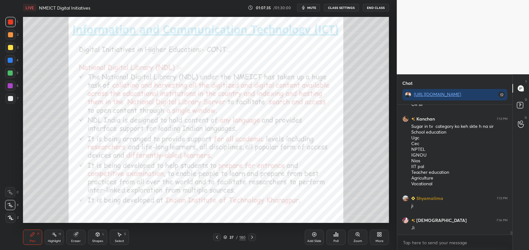
click at [252, 238] on icon at bounding box center [252, 237] width 5 height 5
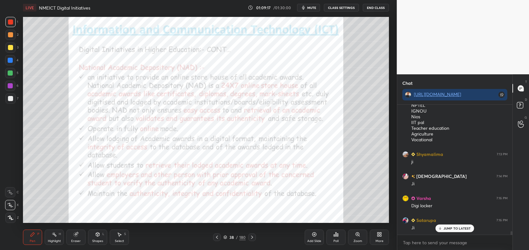
scroll to position [4805, 0]
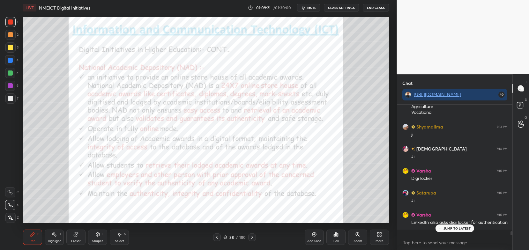
click at [452, 227] on p "JUMP TO LATEST" at bounding box center [457, 229] width 27 height 4
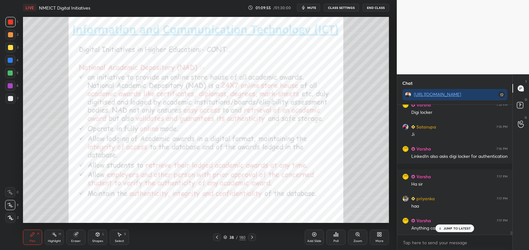
scroll to position [4893, 0]
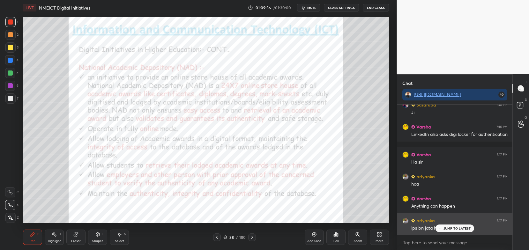
click at [447, 229] on p "JUMP TO LATEST" at bounding box center [457, 229] width 27 height 4
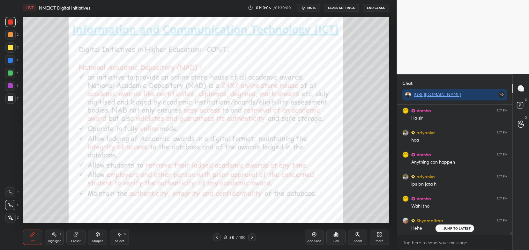
scroll to position [4960, 0]
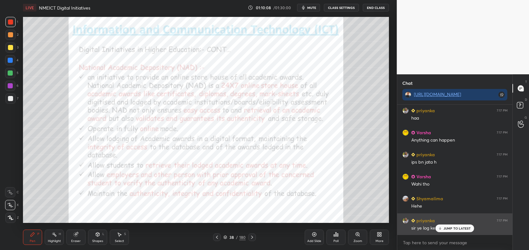
click at [450, 229] on p "JUMP TO LATEST" at bounding box center [457, 229] width 27 height 4
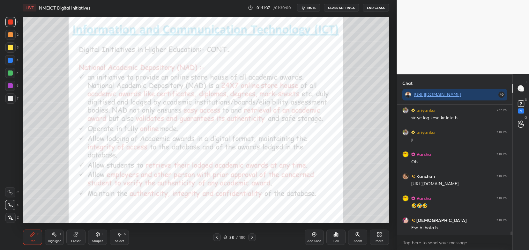
scroll to position [5097, 0]
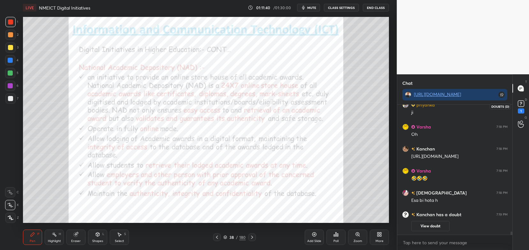
click at [518, 109] on div "1" at bounding box center [521, 111] width 6 height 5
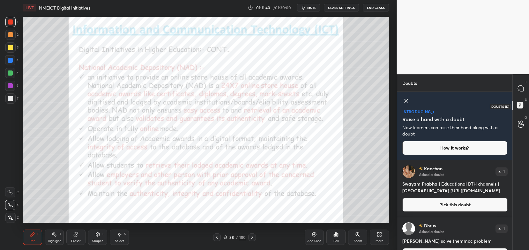
click at [517, 110] on icon at bounding box center [521, 106] width 11 height 11
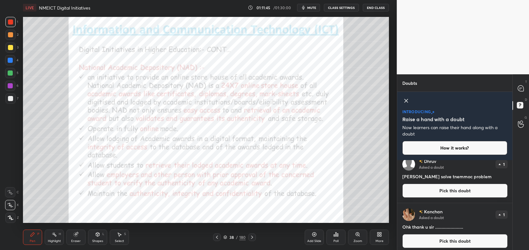
scroll to position [66, 0]
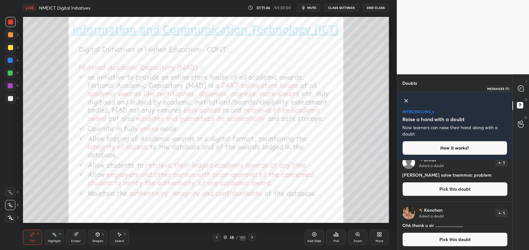
click at [516, 95] on div "T Messages (T)" at bounding box center [521, 88] width 16 height 18
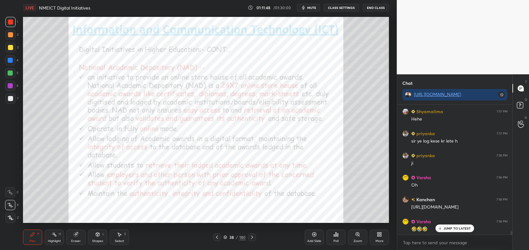
scroll to position [4859, 0]
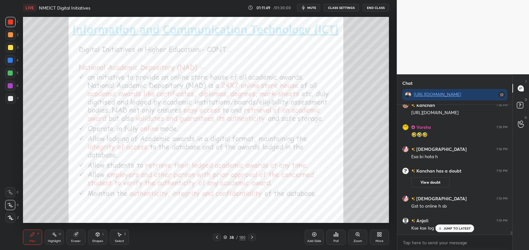
click at [447, 225] on div "Kse kse log h duniye me" at bounding box center [460, 228] width 96 height 8
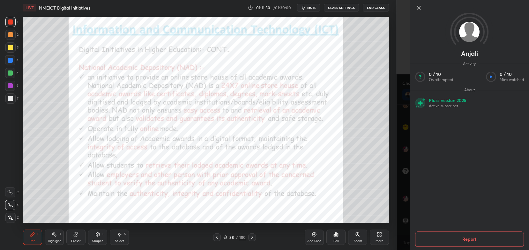
click at [391, 211] on div "Setting up your live class Poll for secs No correct answer Start poll" at bounding box center [206, 119] width 372 height 209
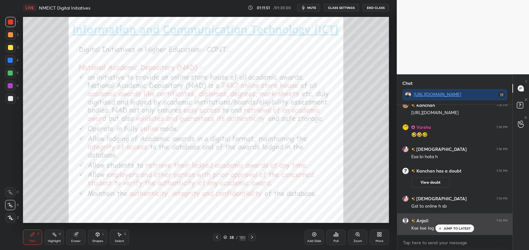
click at [449, 229] on p "JUMP TO LATEST" at bounding box center [457, 229] width 27 height 4
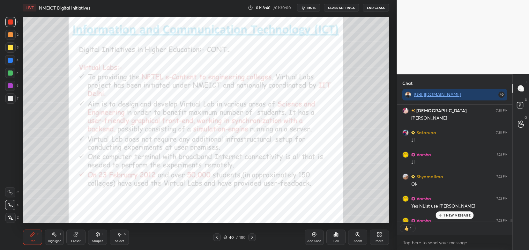
scroll to position [5209, 0]
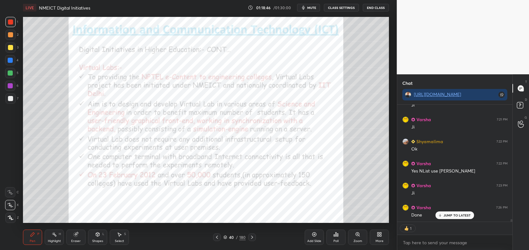
click at [251, 237] on icon at bounding box center [252, 237] width 5 height 5
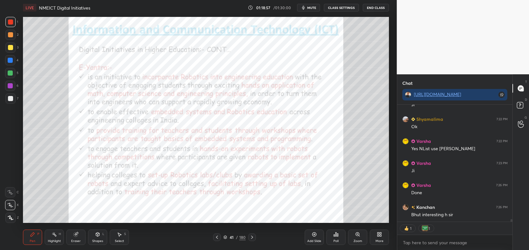
type textarea "x"
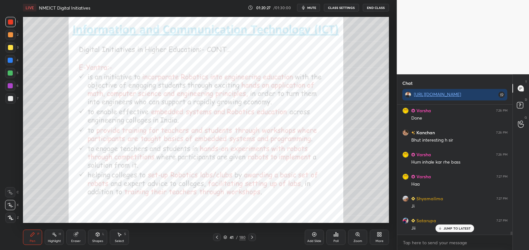
scroll to position [5321, 0]
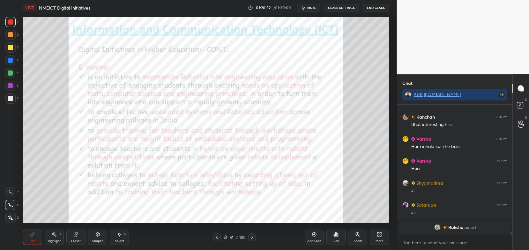
click at [312, 7] on span "mute" at bounding box center [311, 7] width 9 height 4
click at [310, 7] on span "unmute" at bounding box center [312, 7] width 14 height 4
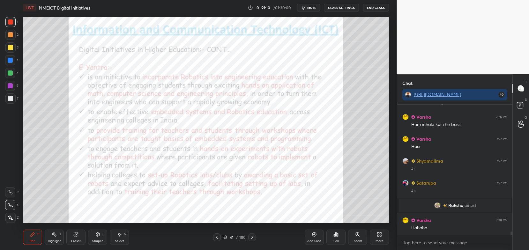
click at [344, 10] on button "CLASS SETTINGS" at bounding box center [341, 8] width 35 height 8
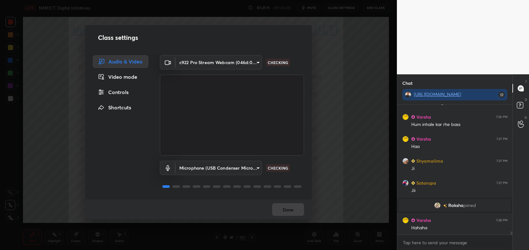
click at [235, 58] on body "1 2 3 4 5 6 7 C X Z C X Z E E Erase all H H LIVE NMEICT Digital Initiatives 01:…" at bounding box center [264, 125] width 529 height 250
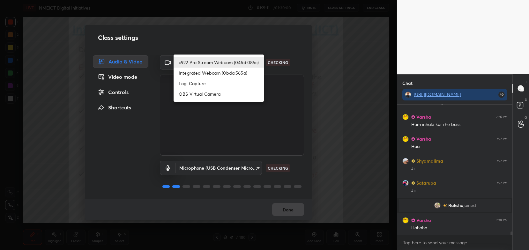
scroll to position [5365, 0]
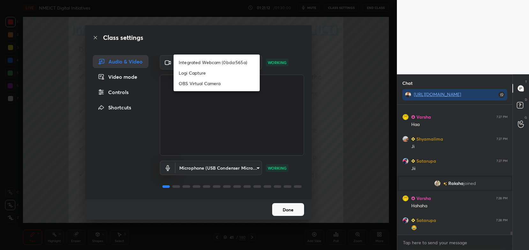
click at [238, 62] on li "Integrated Webcam (0bda:565a)" at bounding box center [217, 62] width 86 height 11
type input "c42124a98b009325927f3003463a2cfe8a704b76e16db2f073c15796bbe63035"
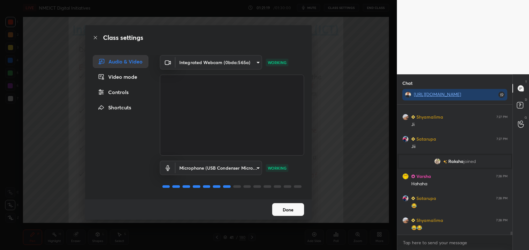
scroll to position [5409, 0]
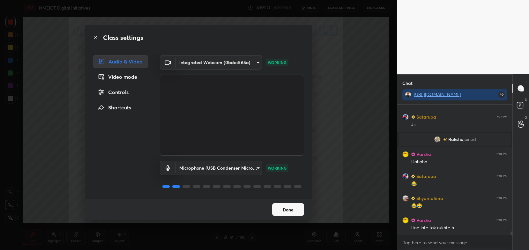
click at [219, 60] on body "1 2 3 4 5 6 7 C X Z C X Z E E Erase all H H LIVE NMEICT Digital Initiatives 01:…" at bounding box center [264, 125] width 529 height 250
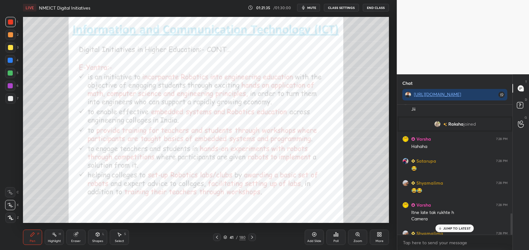
scroll to position [31717, 31556]
click at [342, 9] on button "CLASS SETTINGS" at bounding box center [341, 8] width 35 height 8
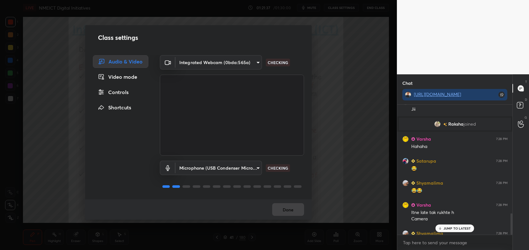
click at [252, 63] on body "1 2 3 4 5 6 7 C X Z C X Z E E Erase all H H LIVE NMEICT Digital Initiatives 01:…" at bounding box center [264, 125] width 529 height 250
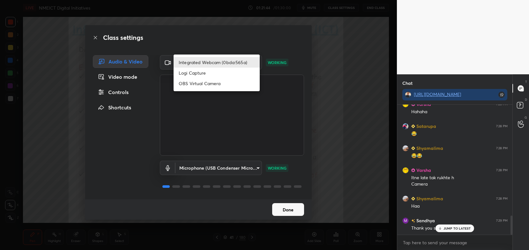
scroll to position [2, 2]
type textarea "x"
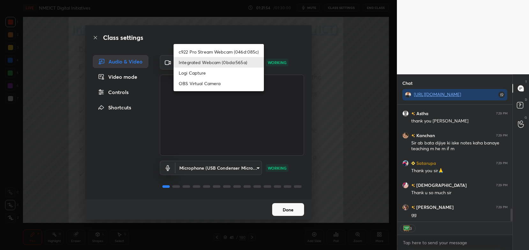
scroll to position [954, 0]
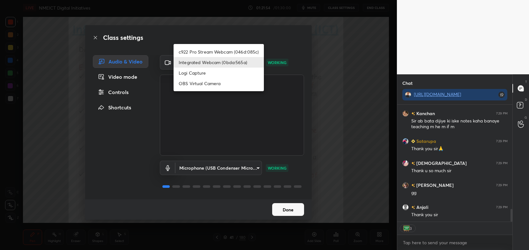
click at [190, 52] on li "c922 Pro Stream Webcam (046d:085c)" at bounding box center [219, 52] width 90 height 11
type input "54468e0a0dcfccf1994057bffcdd7b820cc8d0b5c40f8120801f482969bffc57"
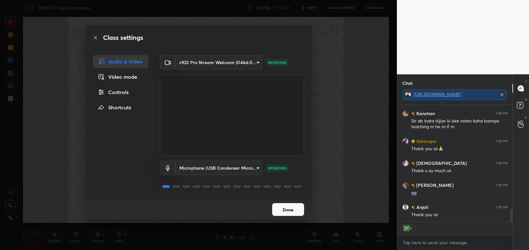
type textarea "x"
click at [291, 209] on button "Done" at bounding box center [288, 209] width 32 height 13
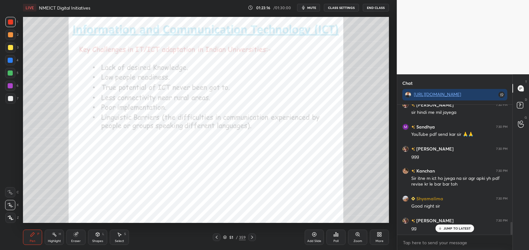
scroll to position [2, 2]
click at [524, 126] on div "1" at bounding box center [521, 124] width 6 height 14
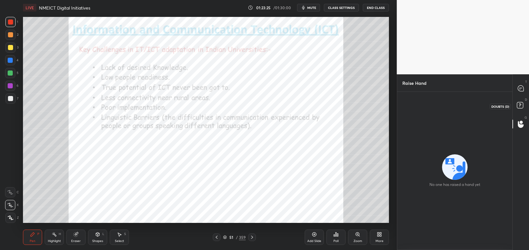
click at [522, 102] on icon at bounding box center [521, 106] width 11 height 11
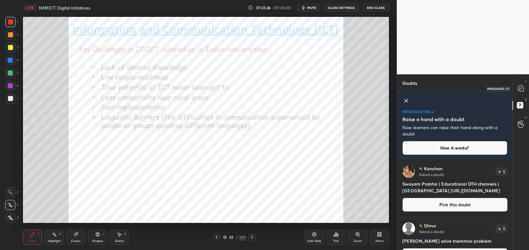
click at [521, 90] on icon at bounding box center [521, 89] width 6 height 6
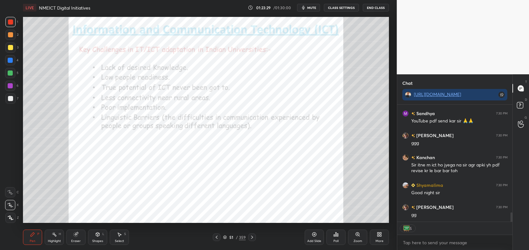
scroll to position [1367, 0]
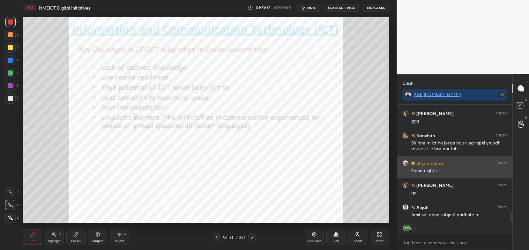
type textarea "x"
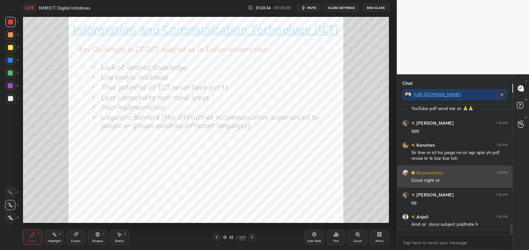
scroll to position [1353, 0]
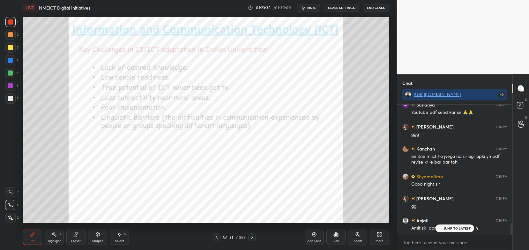
click at [458, 230] on p "JUMP TO LATEST" at bounding box center [457, 229] width 27 height 4
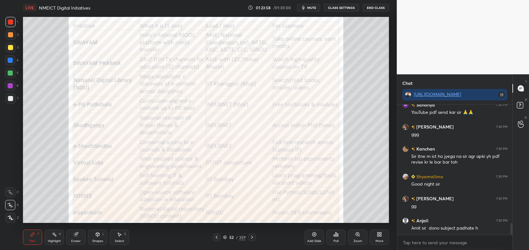
scroll to position [1375, 0]
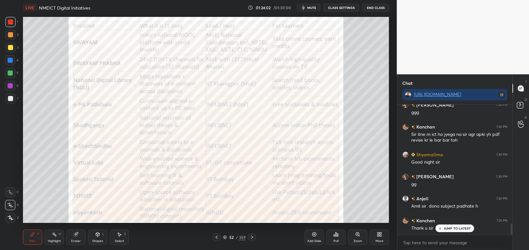
click at [253, 239] on icon at bounding box center [252, 237] width 5 height 5
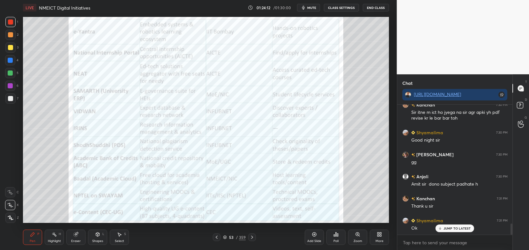
scroll to position [1420, 0]
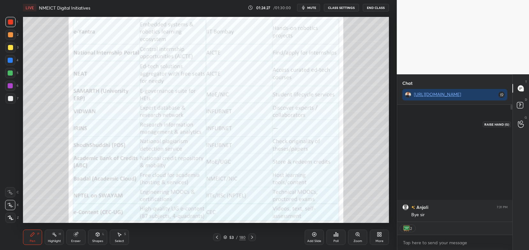
click at [520, 126] on icon at bounding box center [521, 124] width 6 height 7
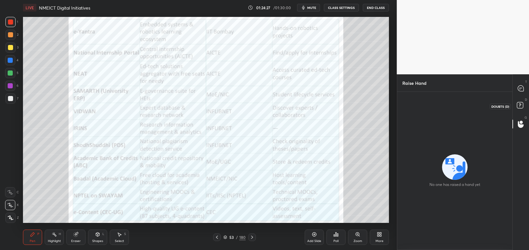
click at [521, 106] on rect at bounding box center [520, 105] width 6 height 6
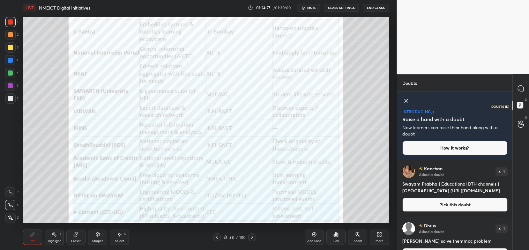
scroll to position [2, 2]
click at [519, 90] on icon at bounding box center [521, 89] width 6 height 6
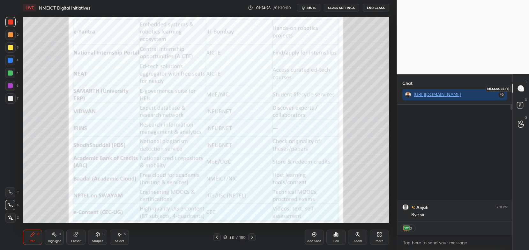
scroll to position [116, 114]
click at [378, 7] on button "End Class" at bounding box center [376, 8] width 26 height 8
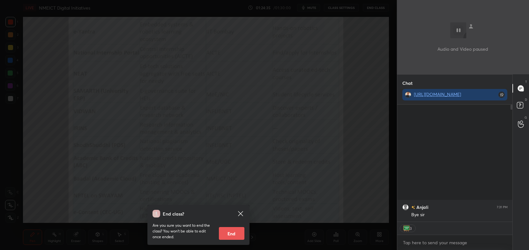
click at [245, 230] on button "End" at bounding box center [232, 233] width 26 height 13
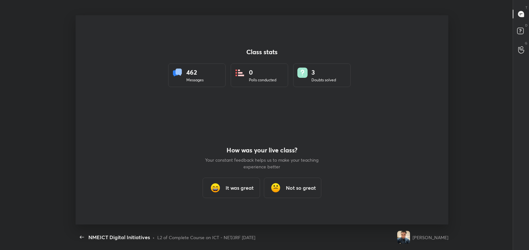
scroll to position [0, 0]
click at [225, 184] on div "It was great" at bounding box center [231, 188] width 57 height 20
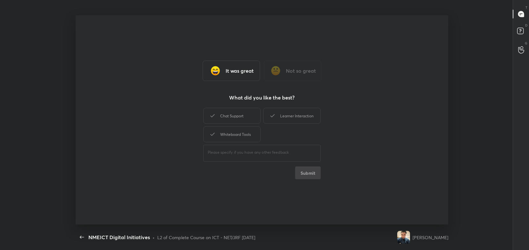
type textarea "x"
click at [241, 123] on div "Chat Support" at bounding box center [231, 116] width 57 height 16
click at [274, 119] on icon at bounding box center [273, 116] width 8 height 8
click at [239, 134] on div "Whiteboard Tools" at bounding box center [231, 134] width 57 height 16
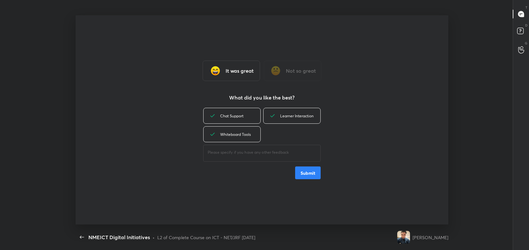
click at [298, 175] on button "Submit" at bounding box center [308, 173] width 26 height 13
